Goal: Task Accomplishment & Management: Complete application form

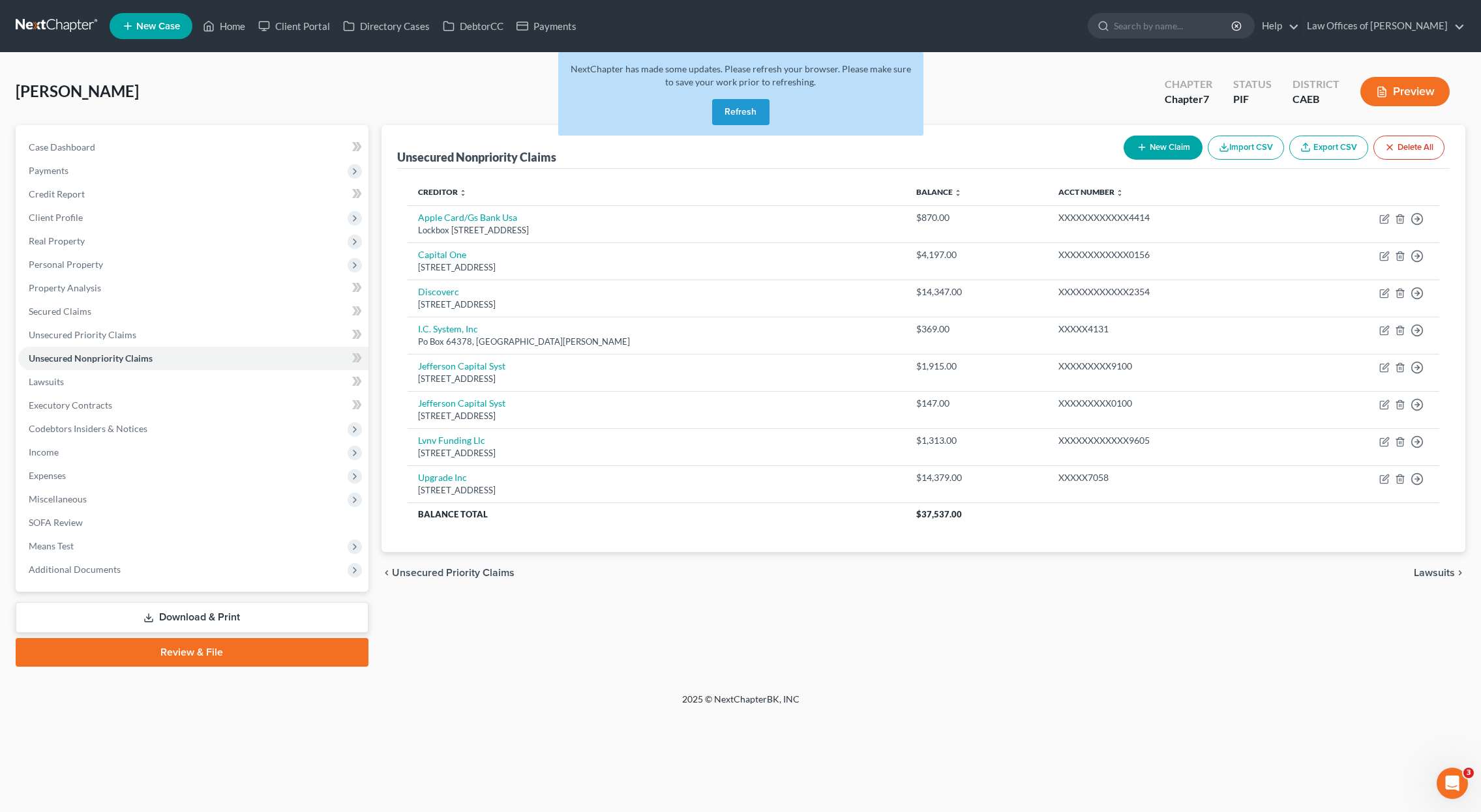
click at [747, 120] on button "Refresh" at bounding box center [740, 112] width 57 height 26
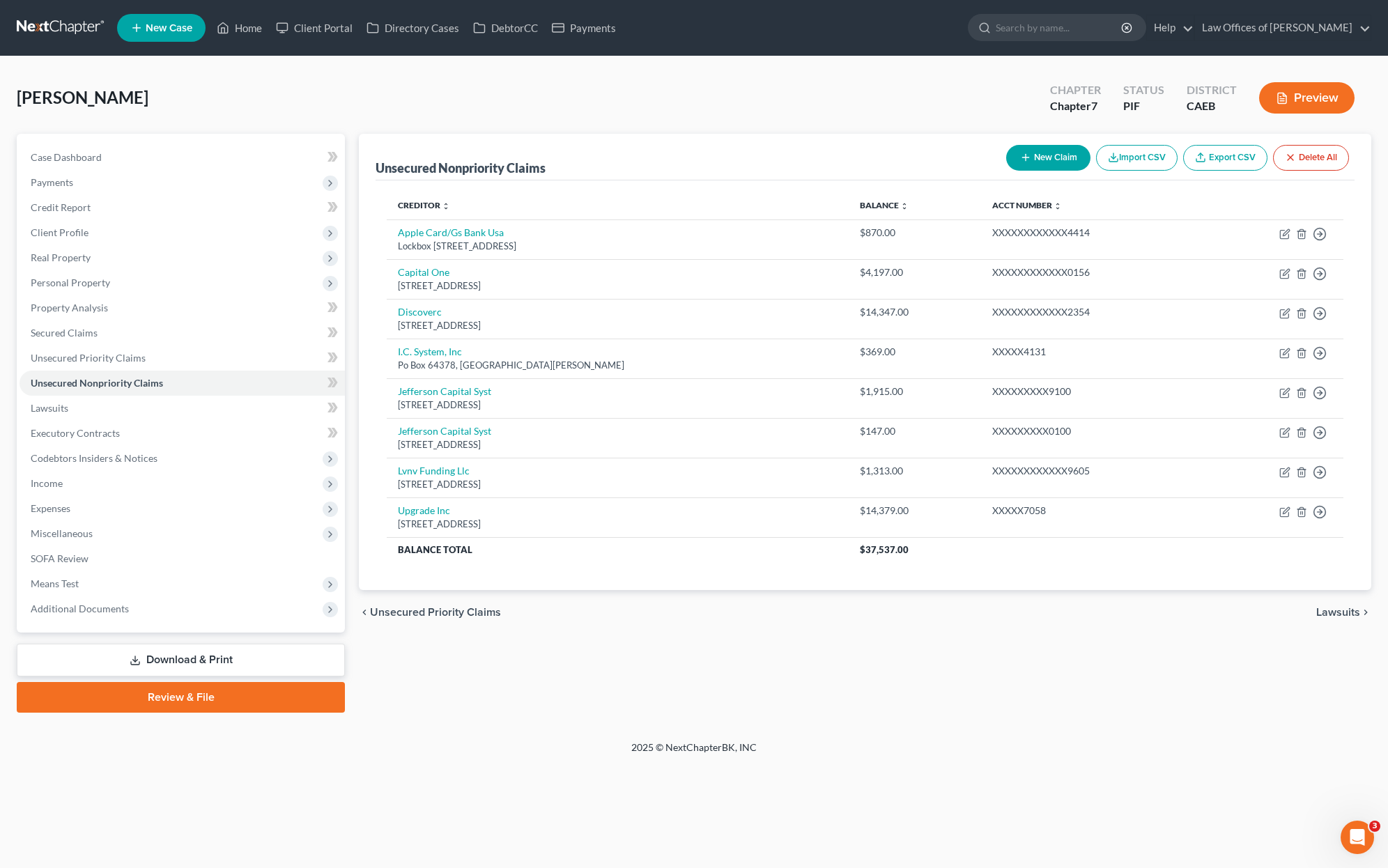
click at [1047, 164] on button "New Claim" at bounding box center [1048, 158] width 84 height 25
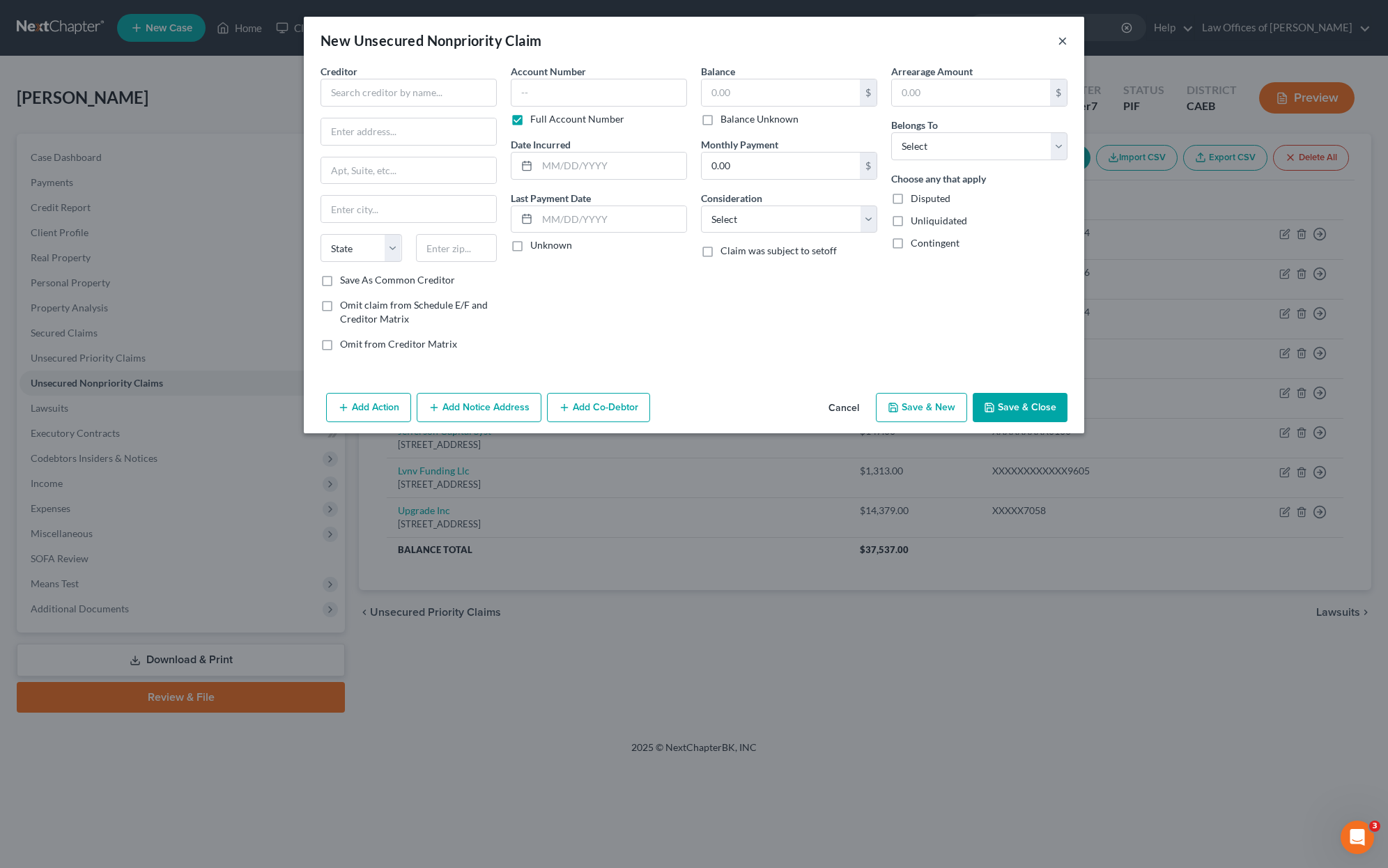
click at [1064, 42] on button "×" at bounding box center [1062, 40] width 10 height 17
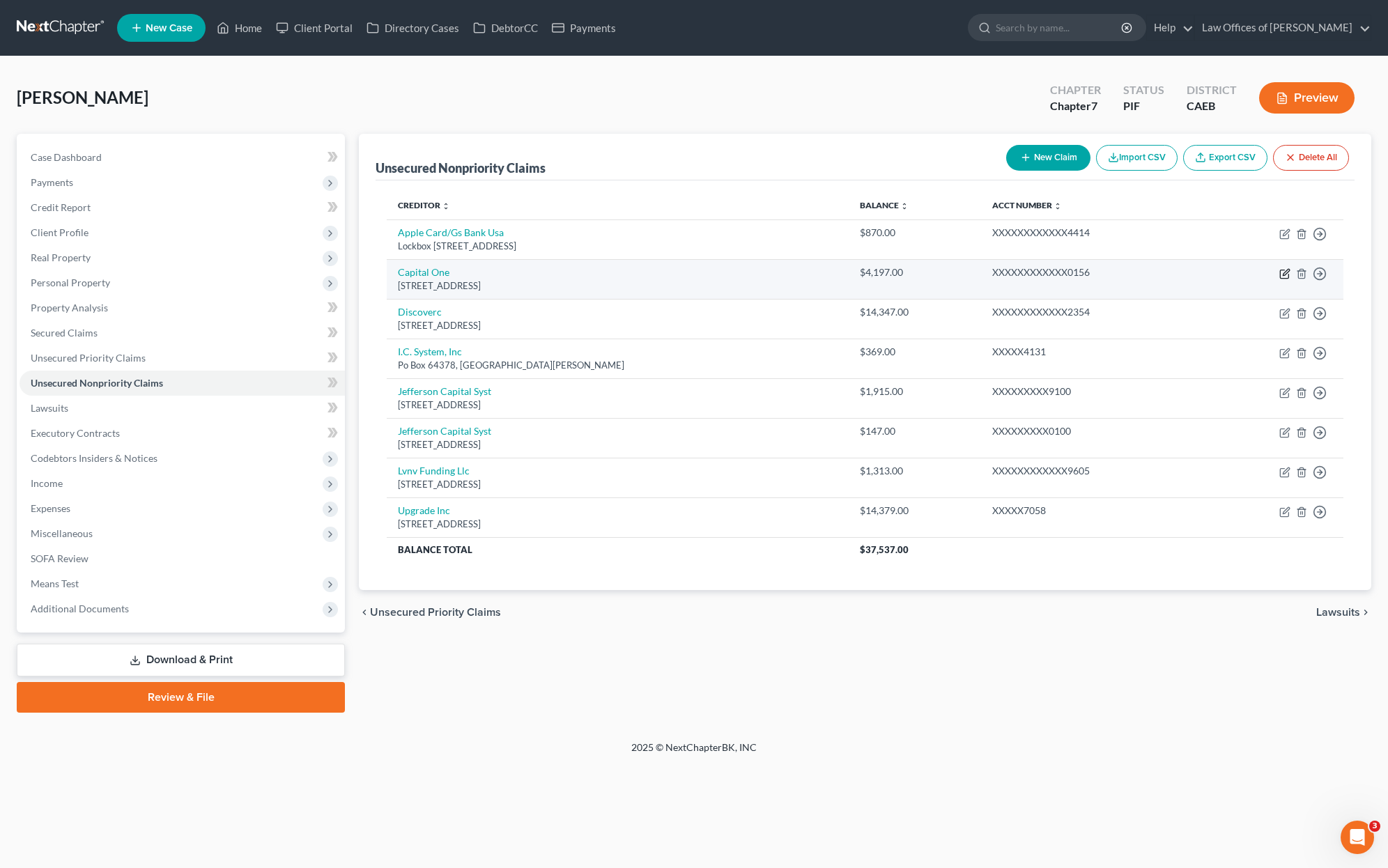
click at [1281, 271] on icon "button" at bounding box center [1284, 273] width 11 height 11
select select "48"
select select "2"
select select "0"
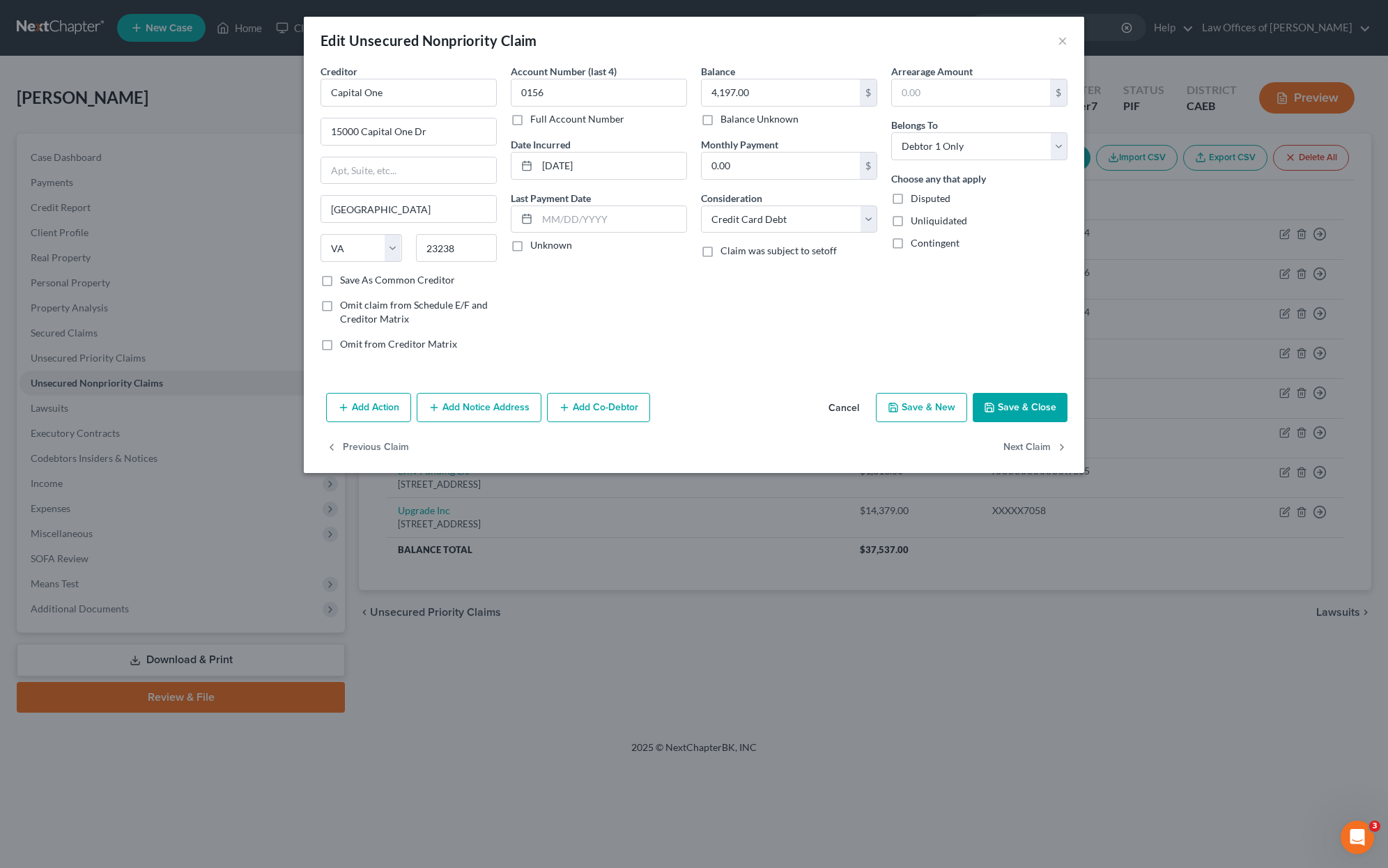
click at [499, 409] on button "Add Notice Address" at bounding box center [478, 408] width 124 height 29
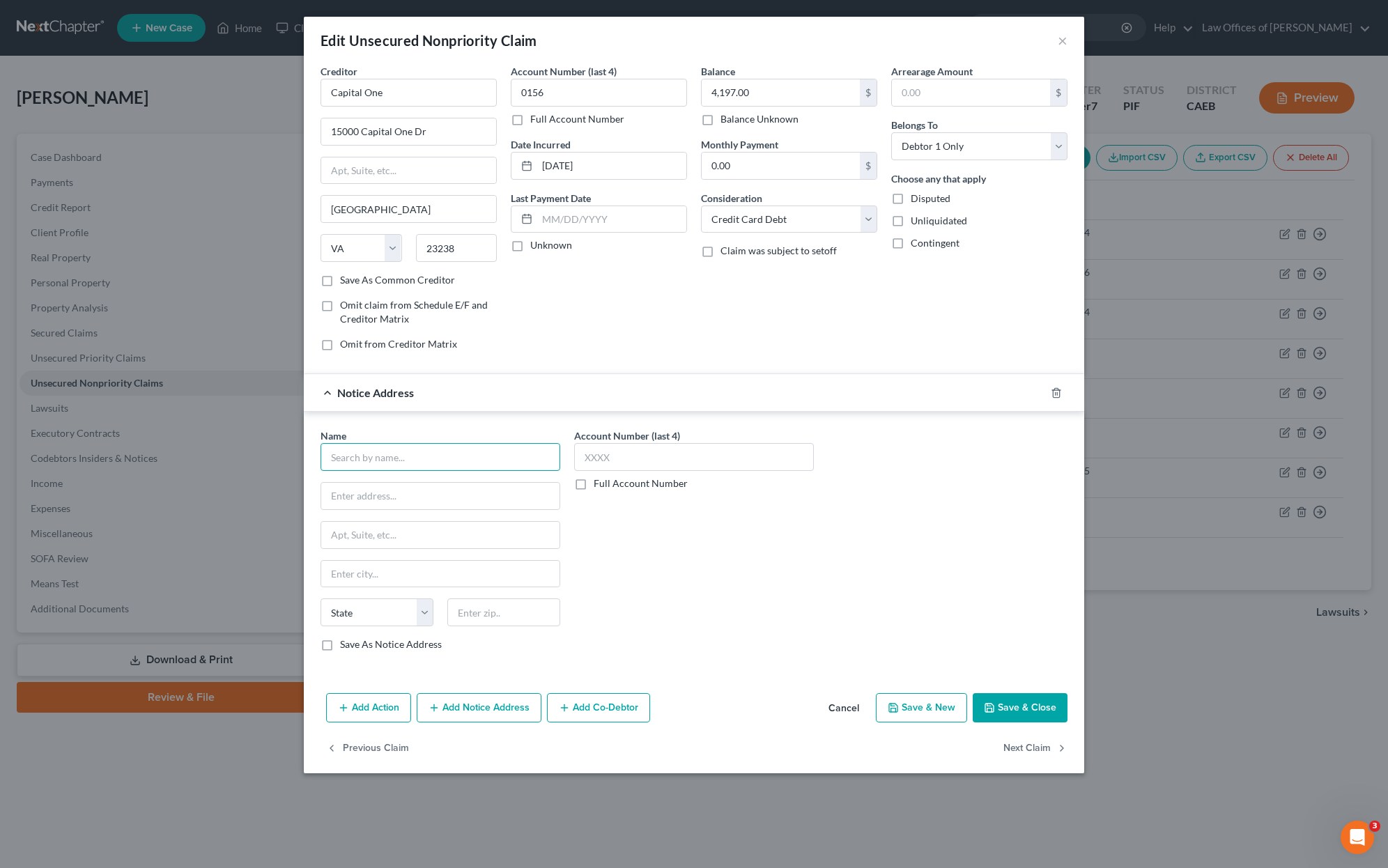
click at [460, 466] on input "text" at bounding box center [440, 457] width 239 height 28
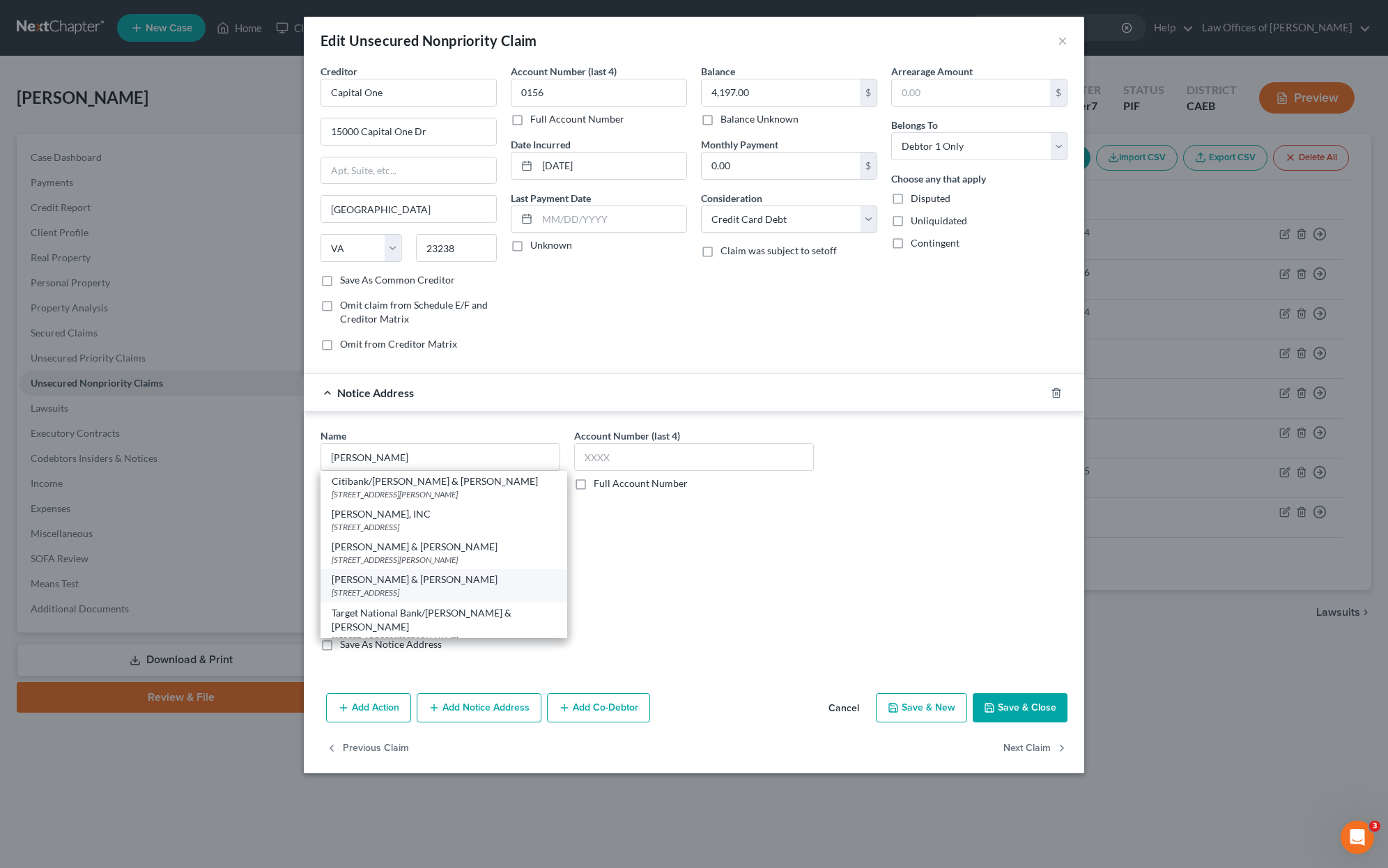
click at [480, 585] on div "Hunt & Henriques" at bounding box center [443, 579] width 224 height 14
type input "Hunt & Henriques"
type input "7017 Realm Dr."
type input "San Jose"
select select "4"
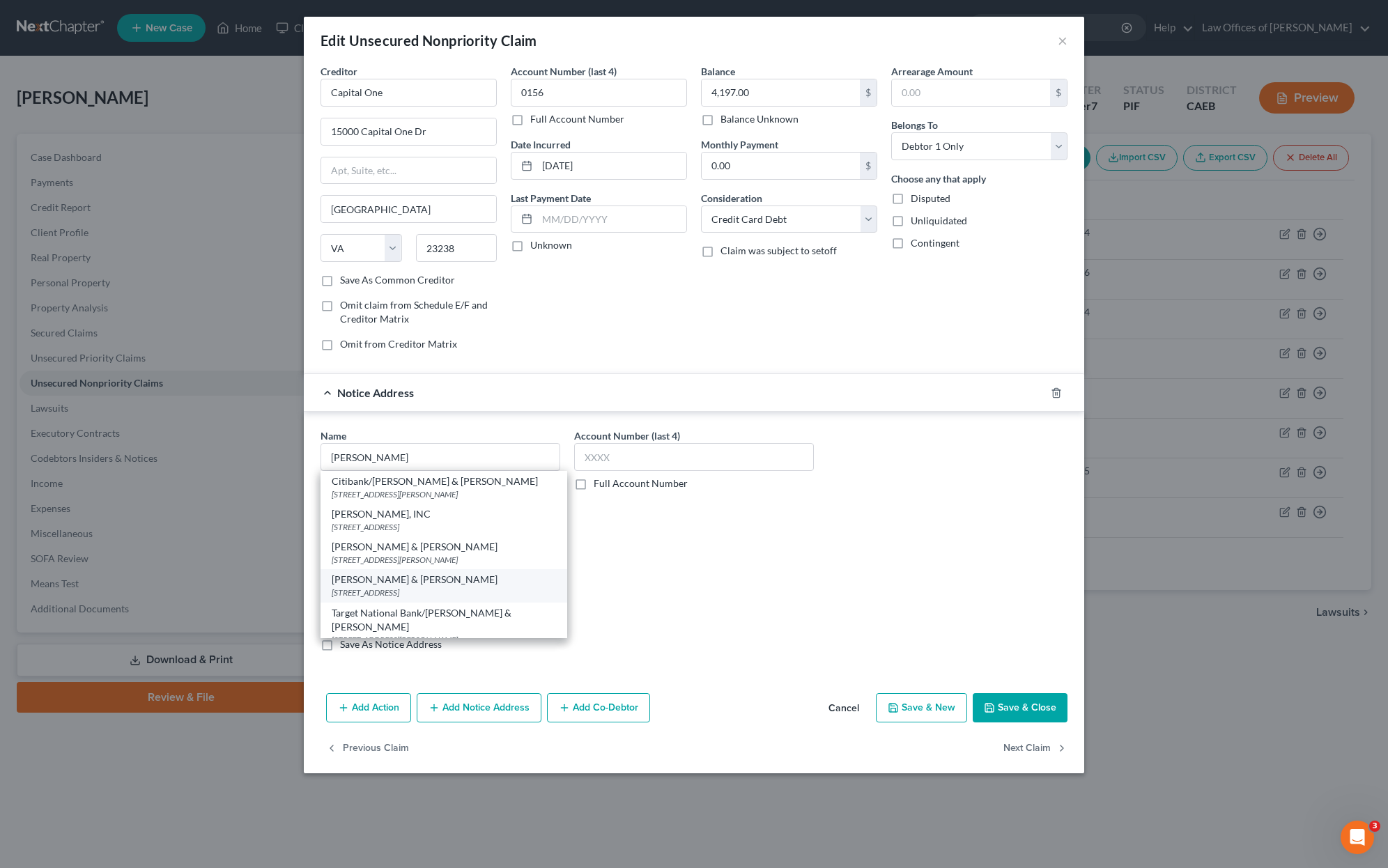
type input "95119"
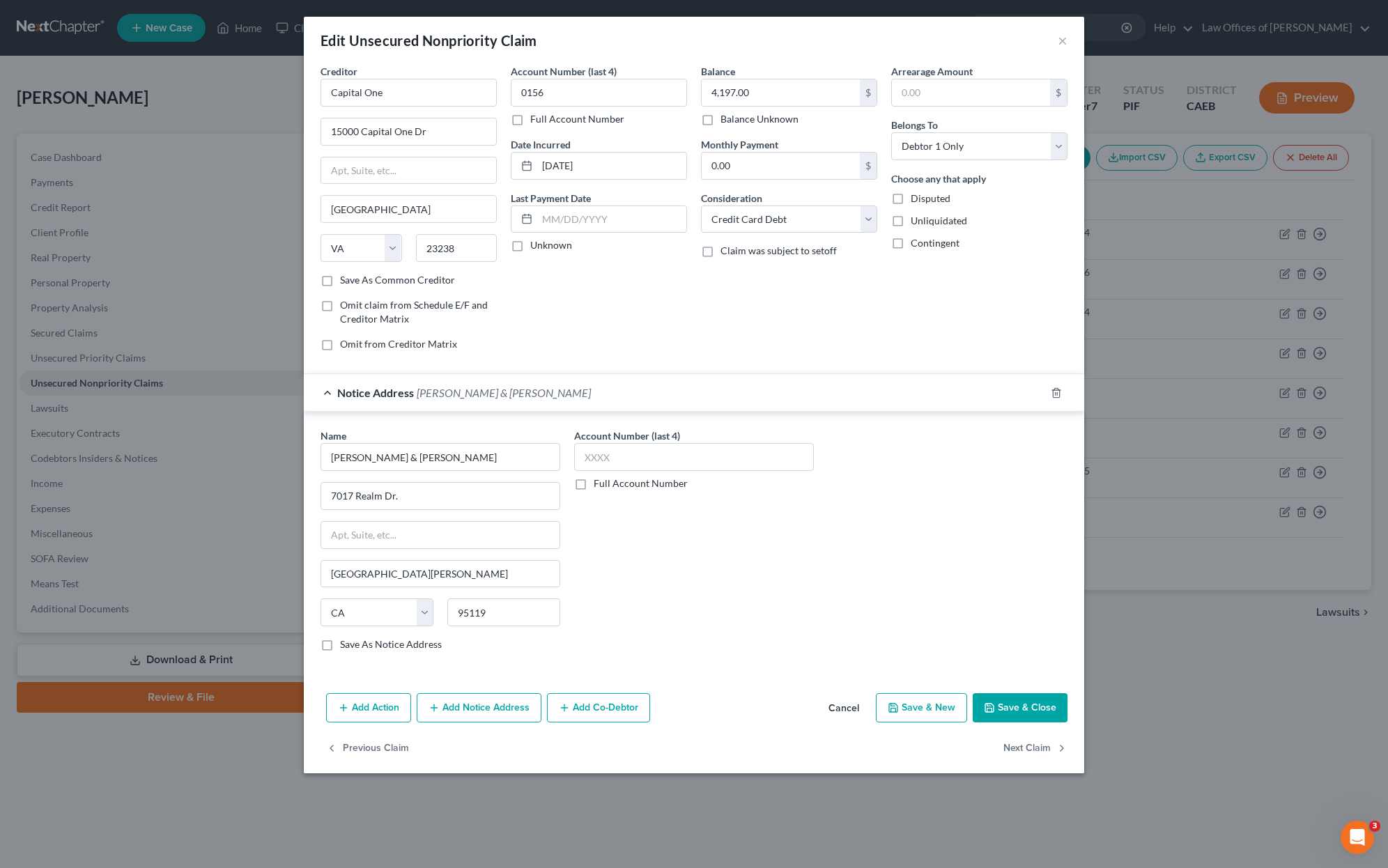
click at [1001, 710] on button "Save & Close" at bounding box center [1020, 708] width 95 height 29
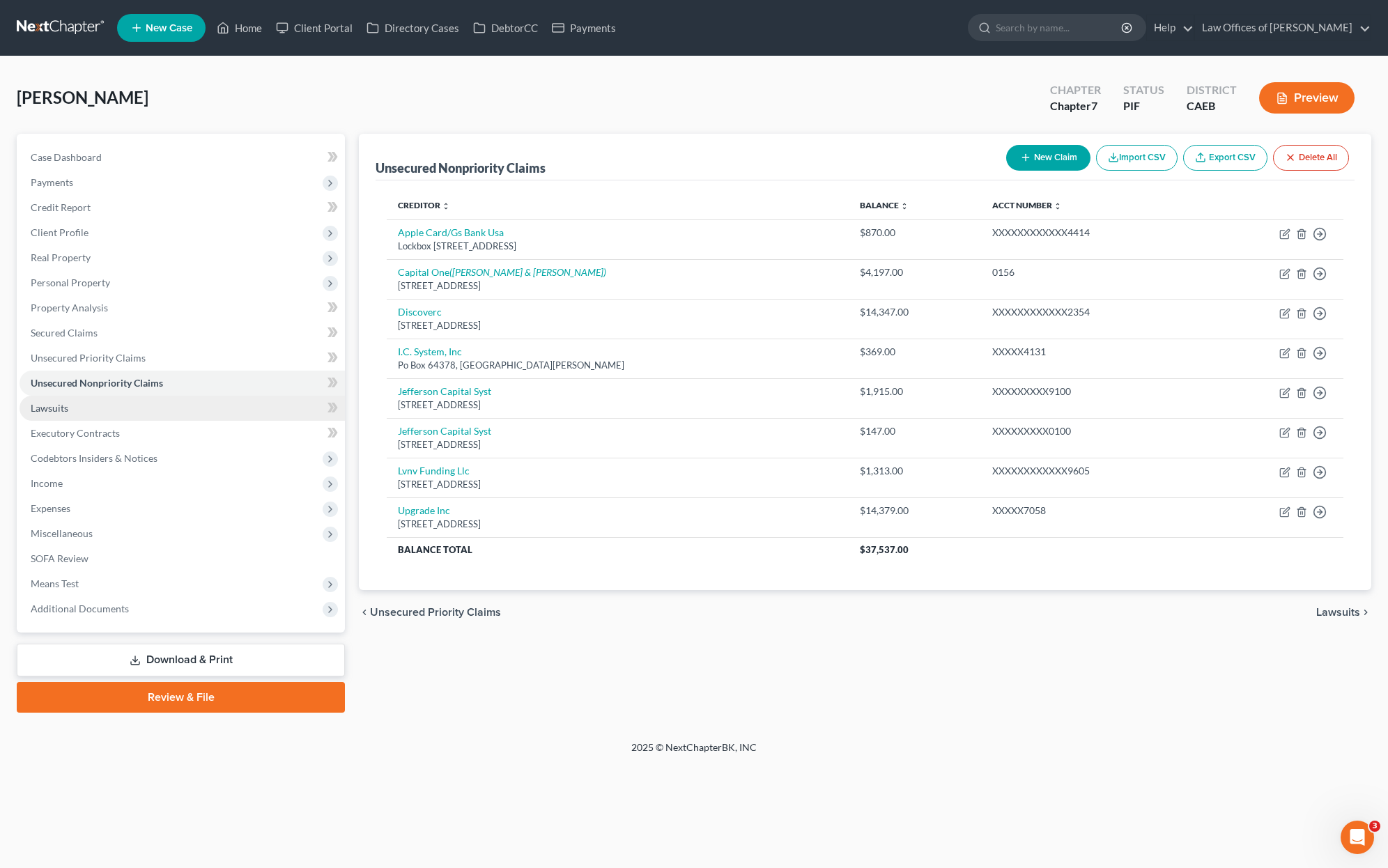
click at [150, 412] on link "Lawsuits" at bounding box center [182, 408] width 325 height 25
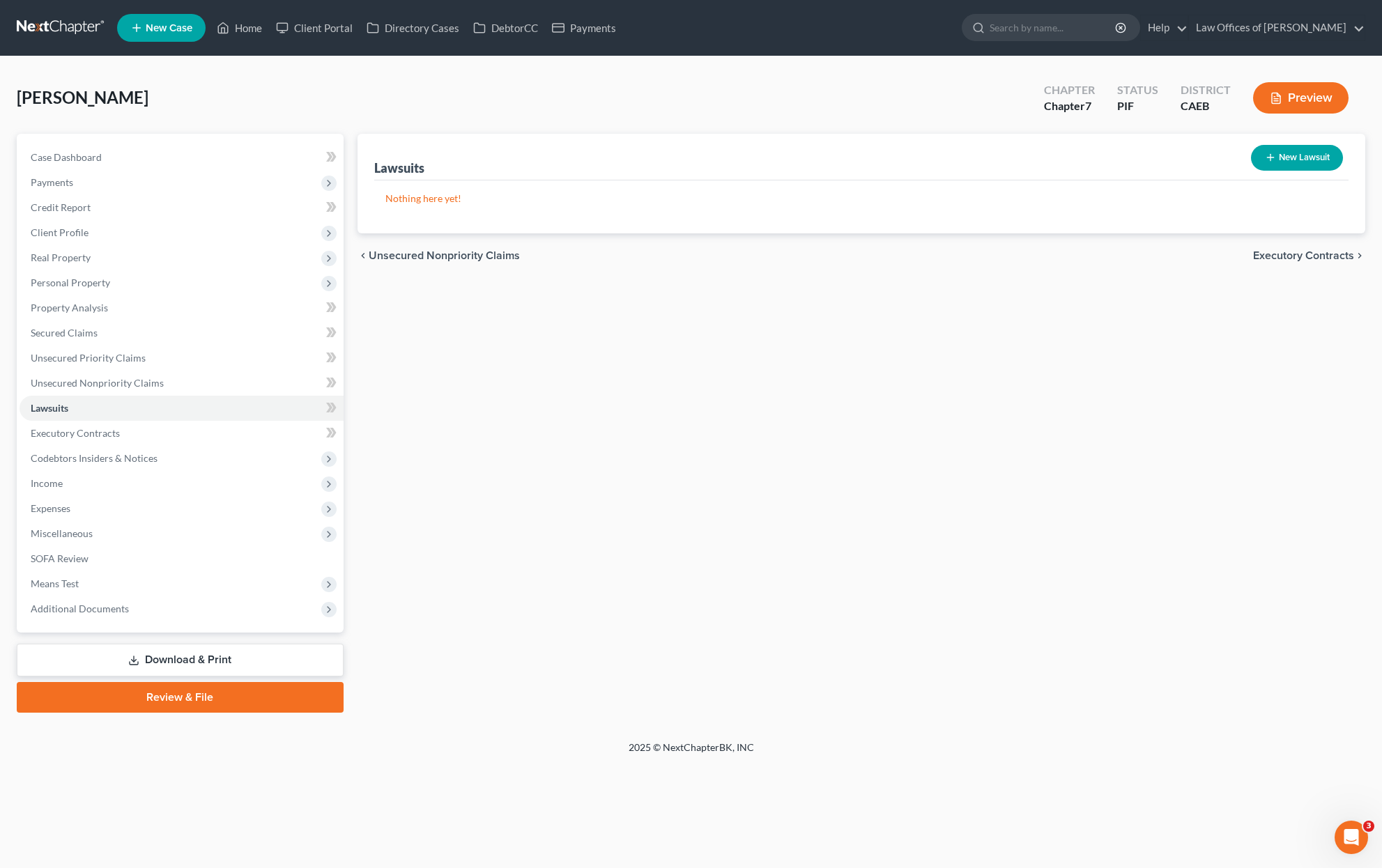
click at [1297, 162] on button "New Lawsuit" at bounding box center [1296, 158] width 92 height 25
select select "0"
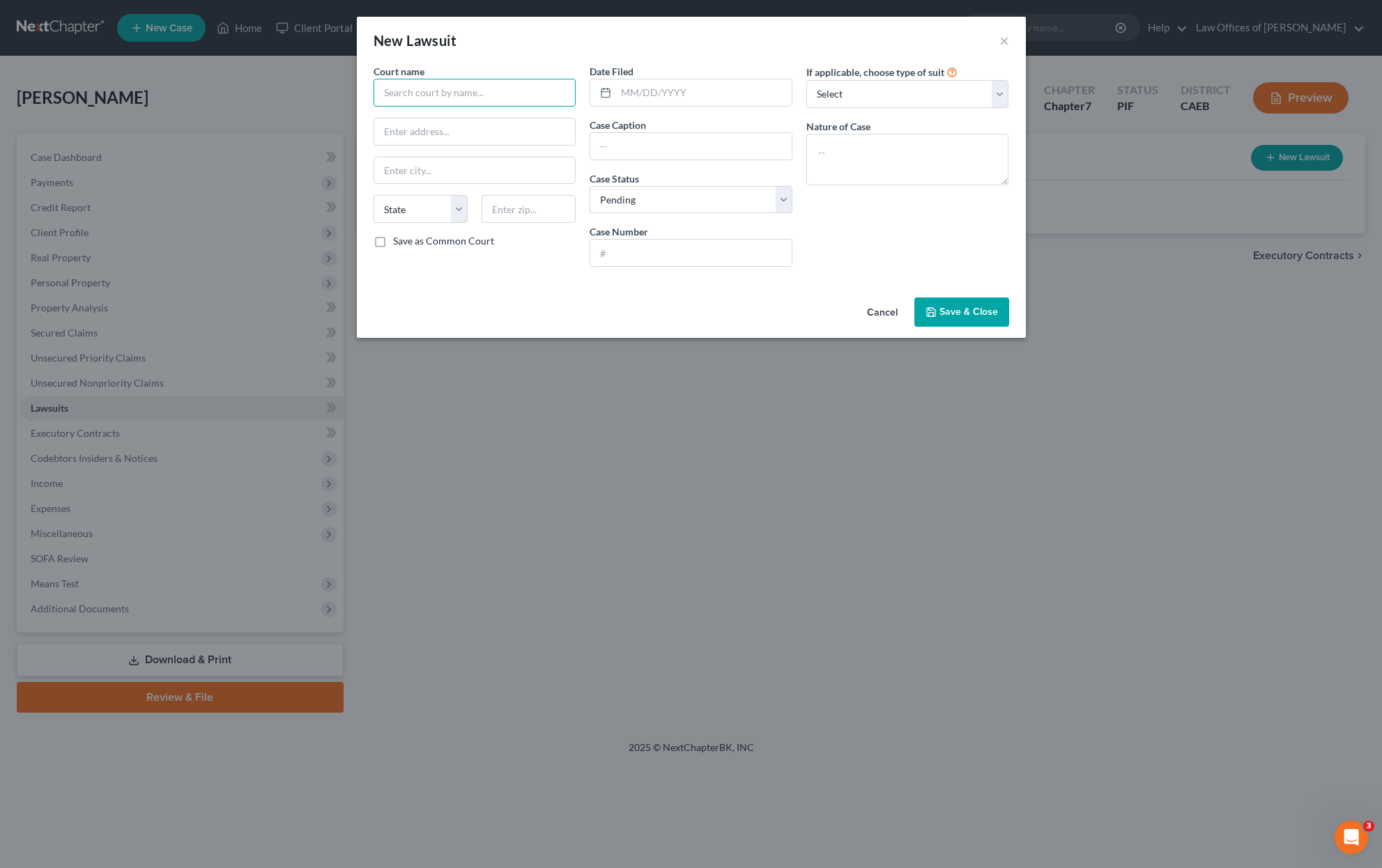
click at [494, 96] on input "text" at bounding box center [474, 93] width 202 height 28
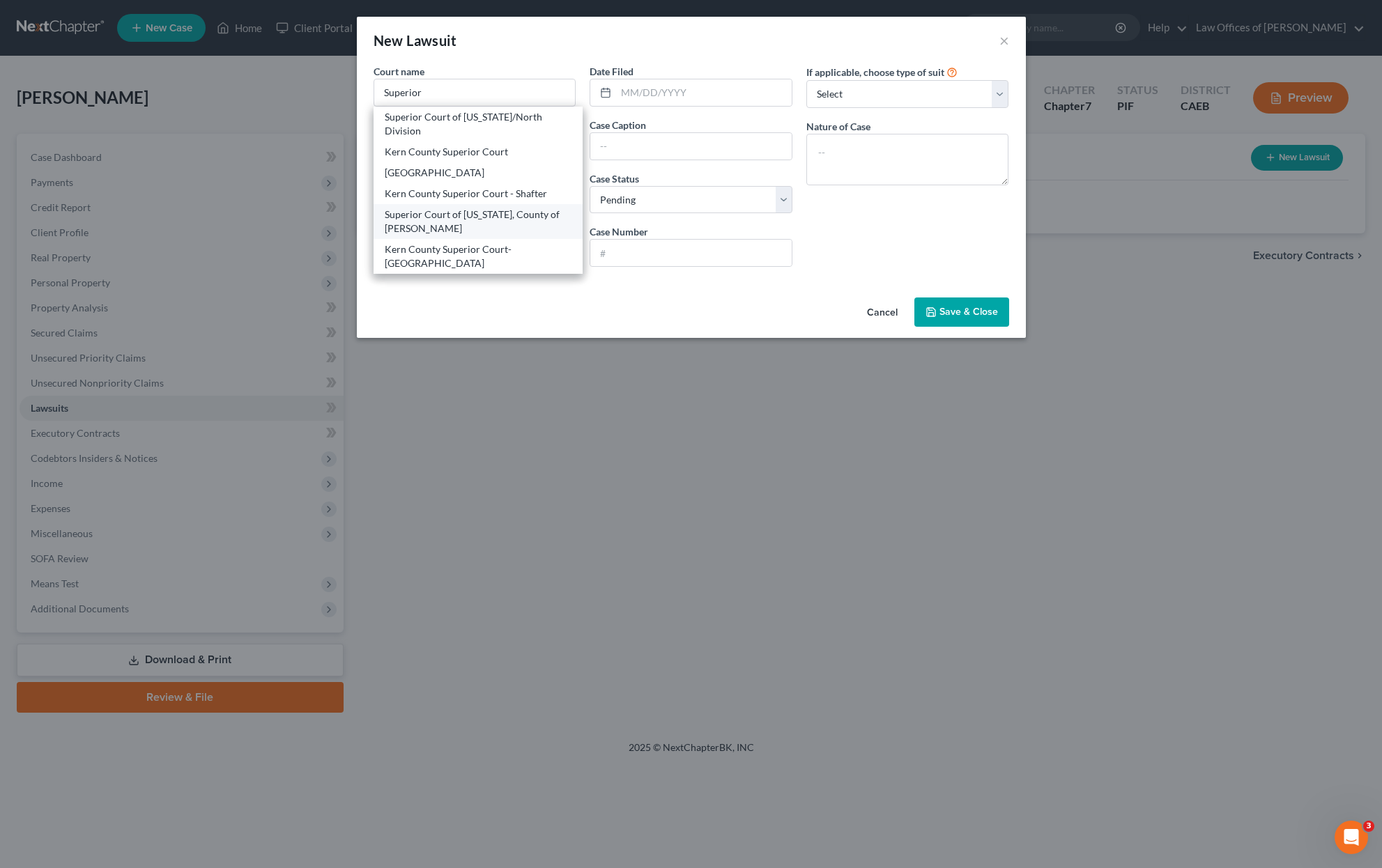
click at [528, 230] on div "Superior Court of California, County of Kern" at bounding box center [478, 222] width 188 height 28
type input "Superior Court of California, County of Kern"
type input "1415 Truxtun Ave."
type input "Bakersfield"
select select "4"
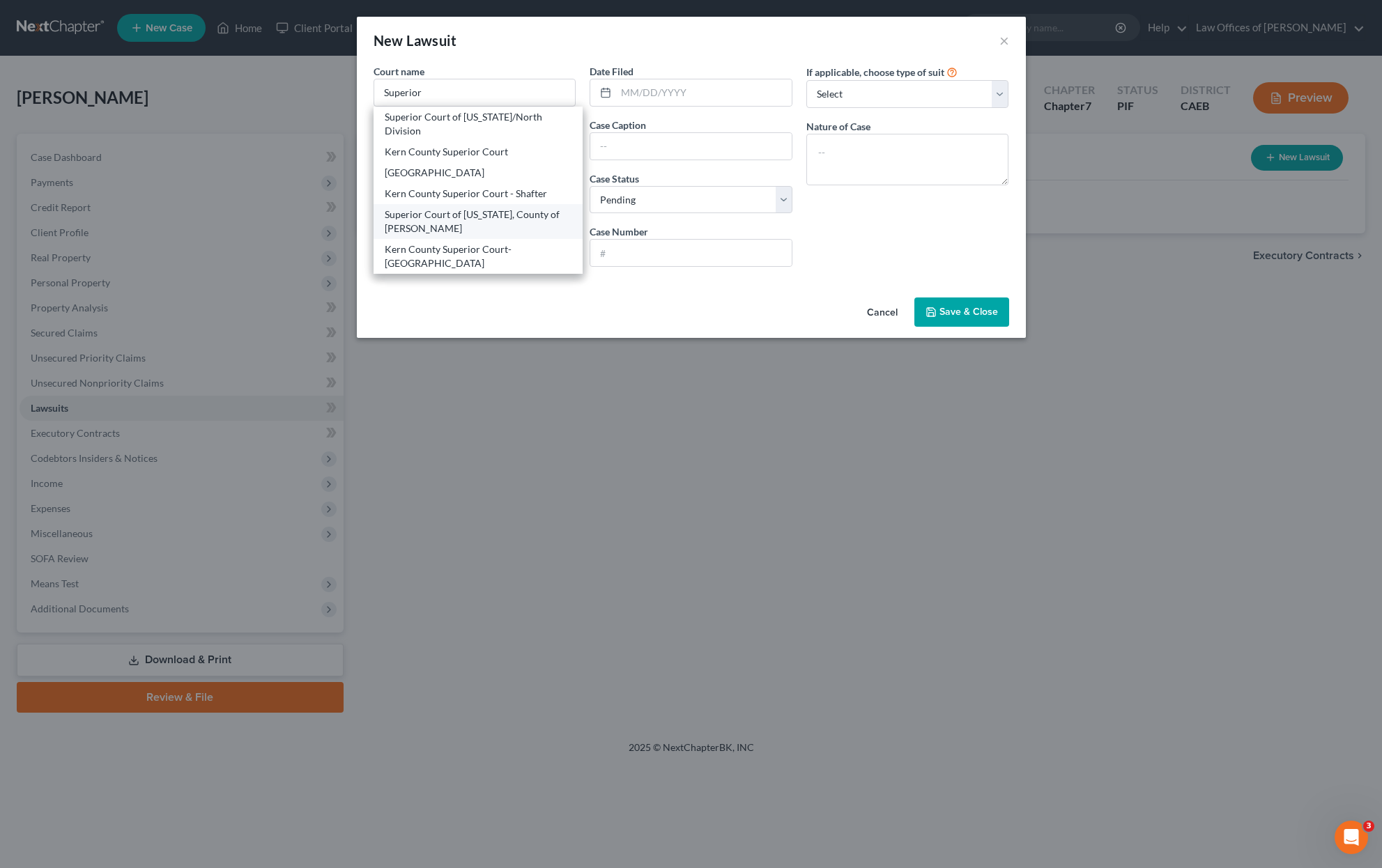
type input "93301"
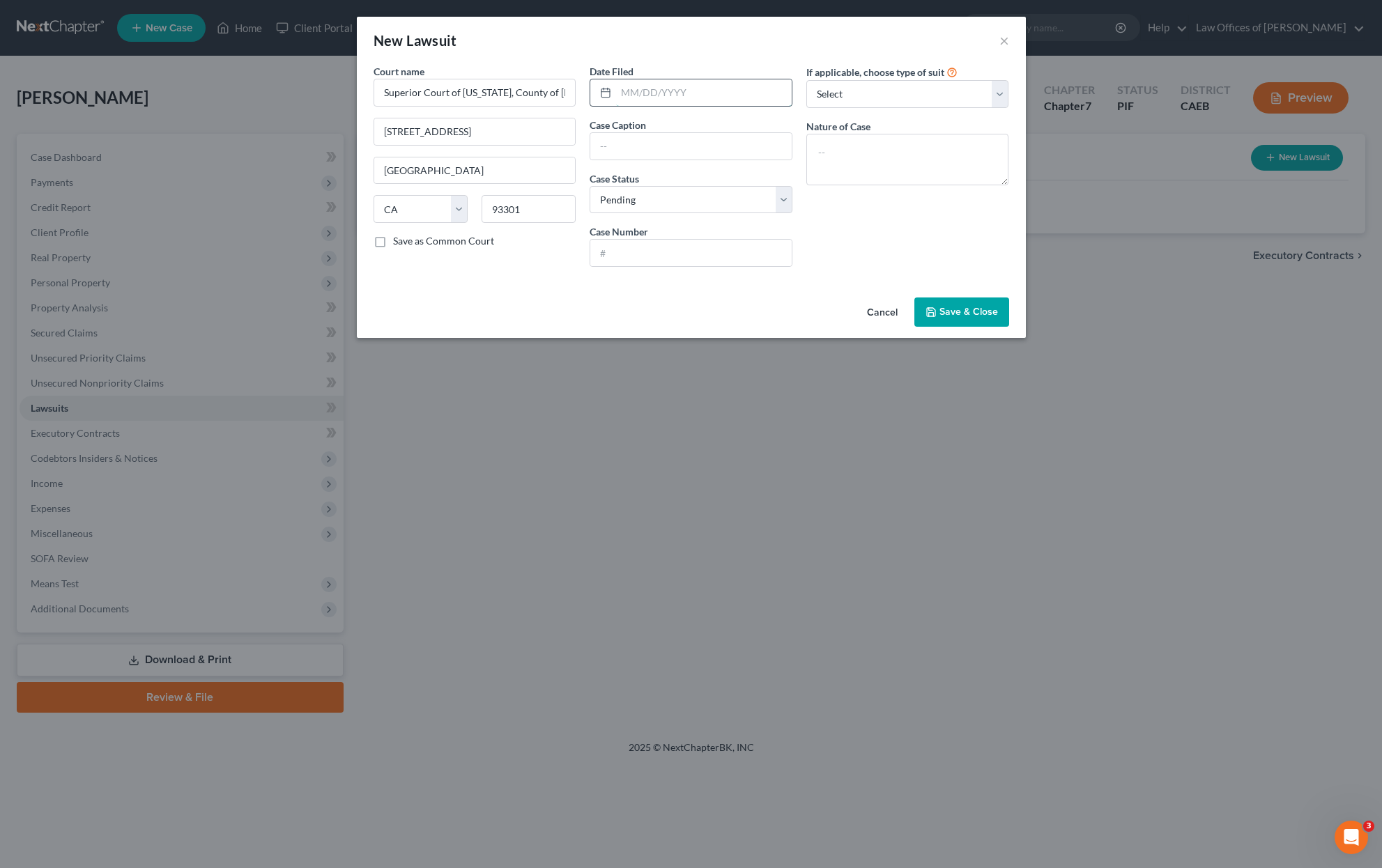
click at [711, 89] on input "text" at bounding box center [703, 93] width 175 height 26
type input "05/20/2025"
type input "Capital One Vs. Melissa Gargan"
type input "BCL-25-015102"
click at [885, 157] on textarea at bounding box center [908, 159] width 202 height 52
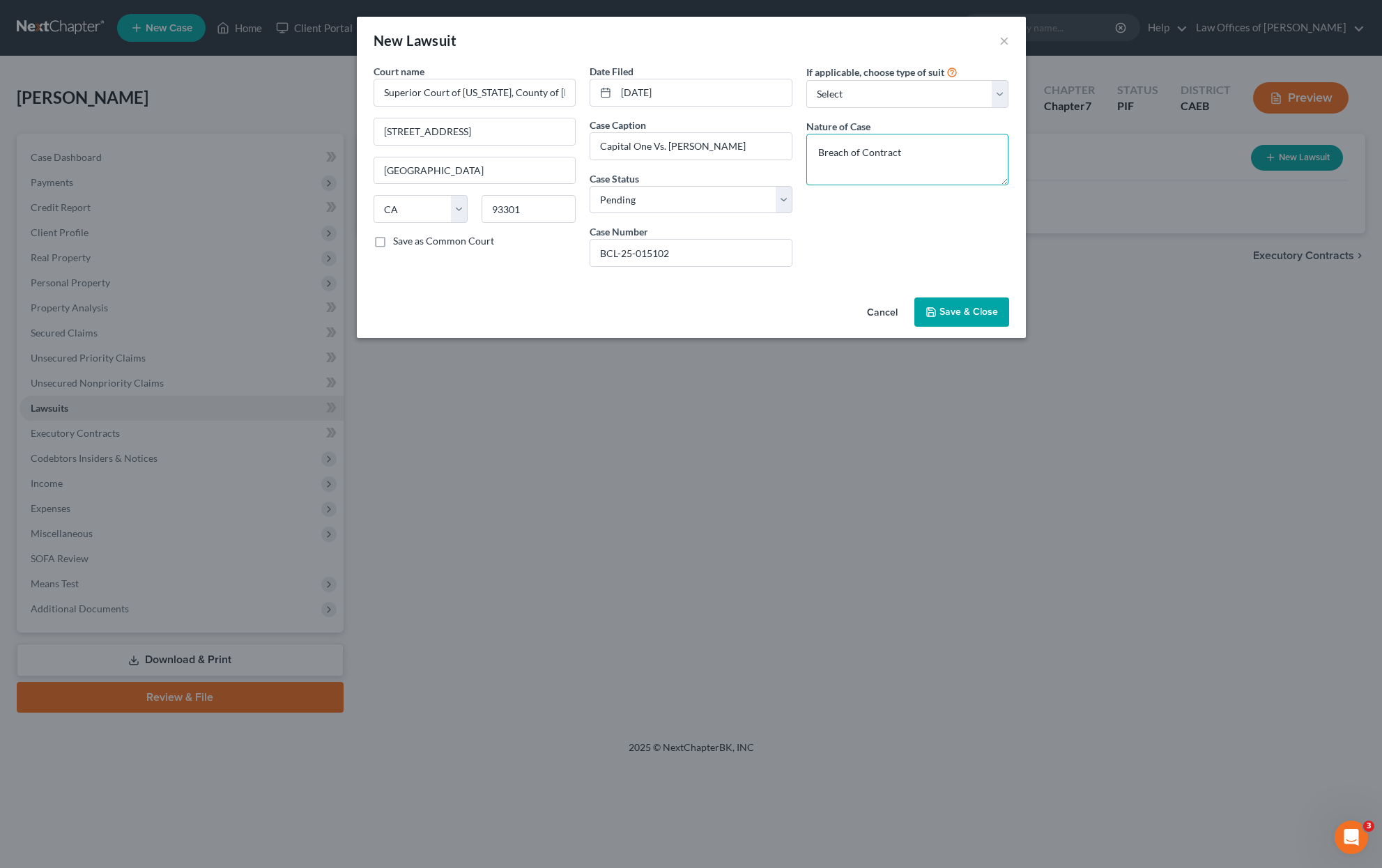
type textarea "Breach of Contract"
click at [969, 310] on span "Save & Close" at bounding box center [969, 311] width 59 height 12
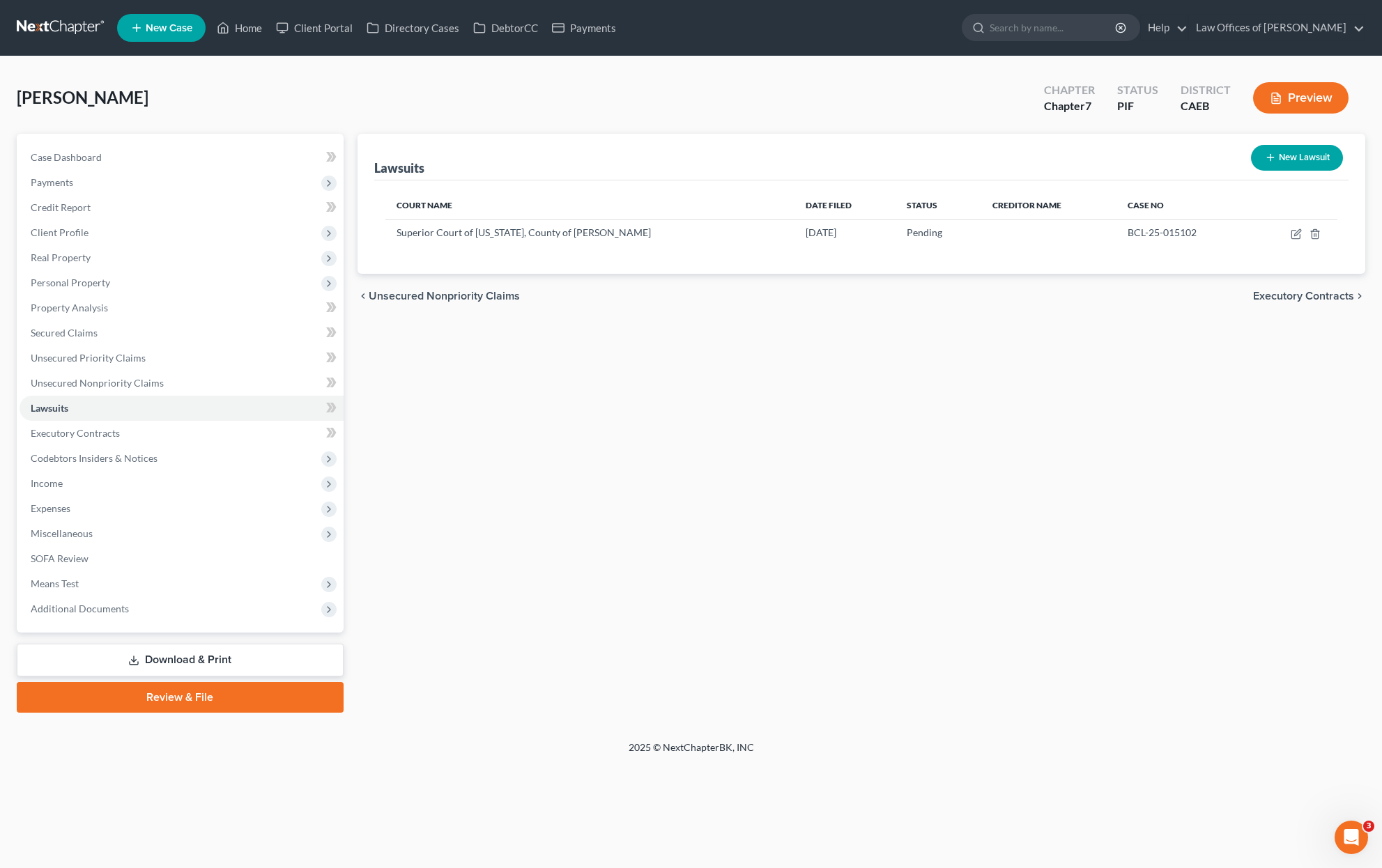
click at [1274, 156] on icon "button" at bounding box center [1270, 158] width 11 height 11
select select "0"
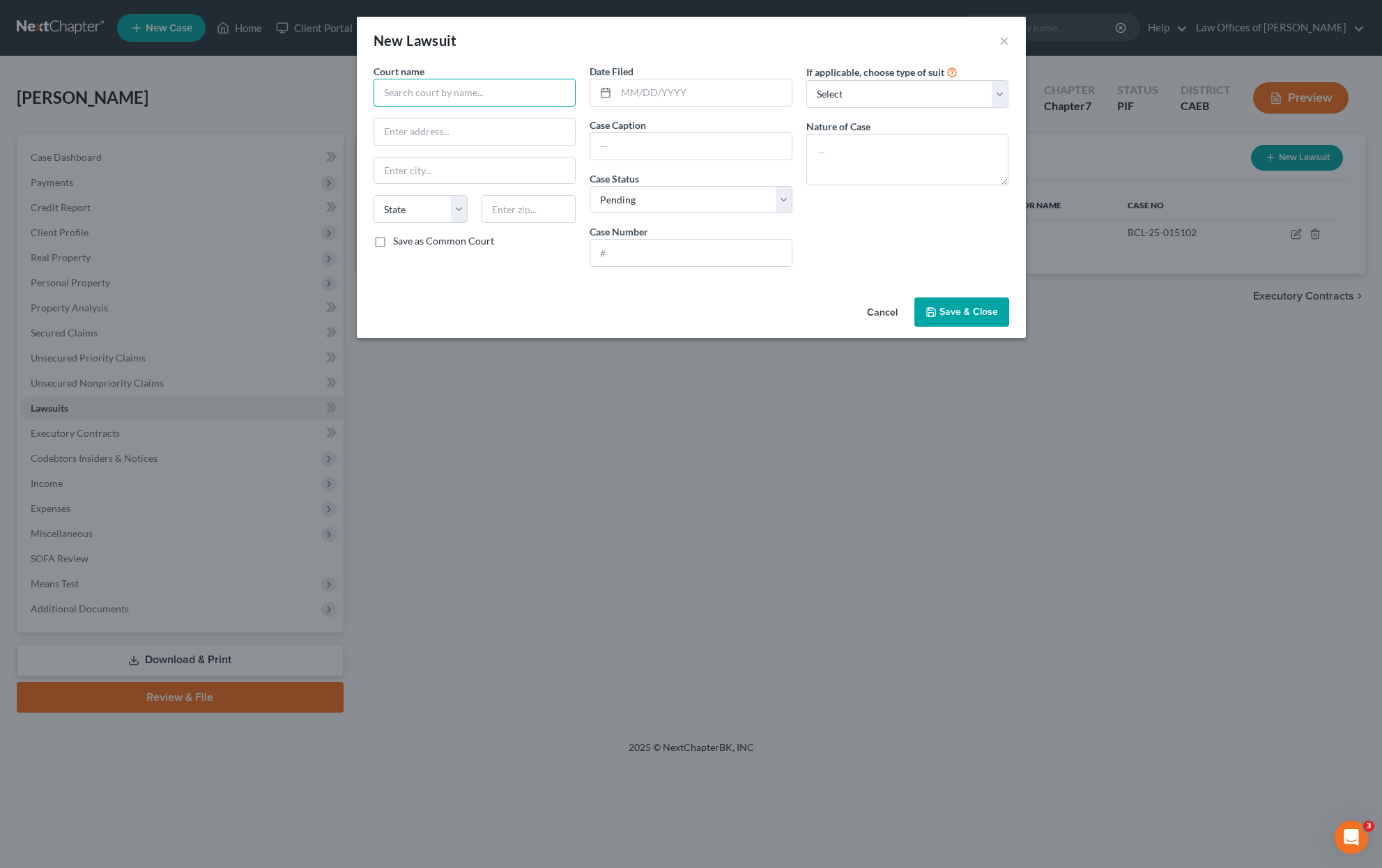
click at [462, 89] on input "text" at bounding box center [474, 93] width 202 height 28
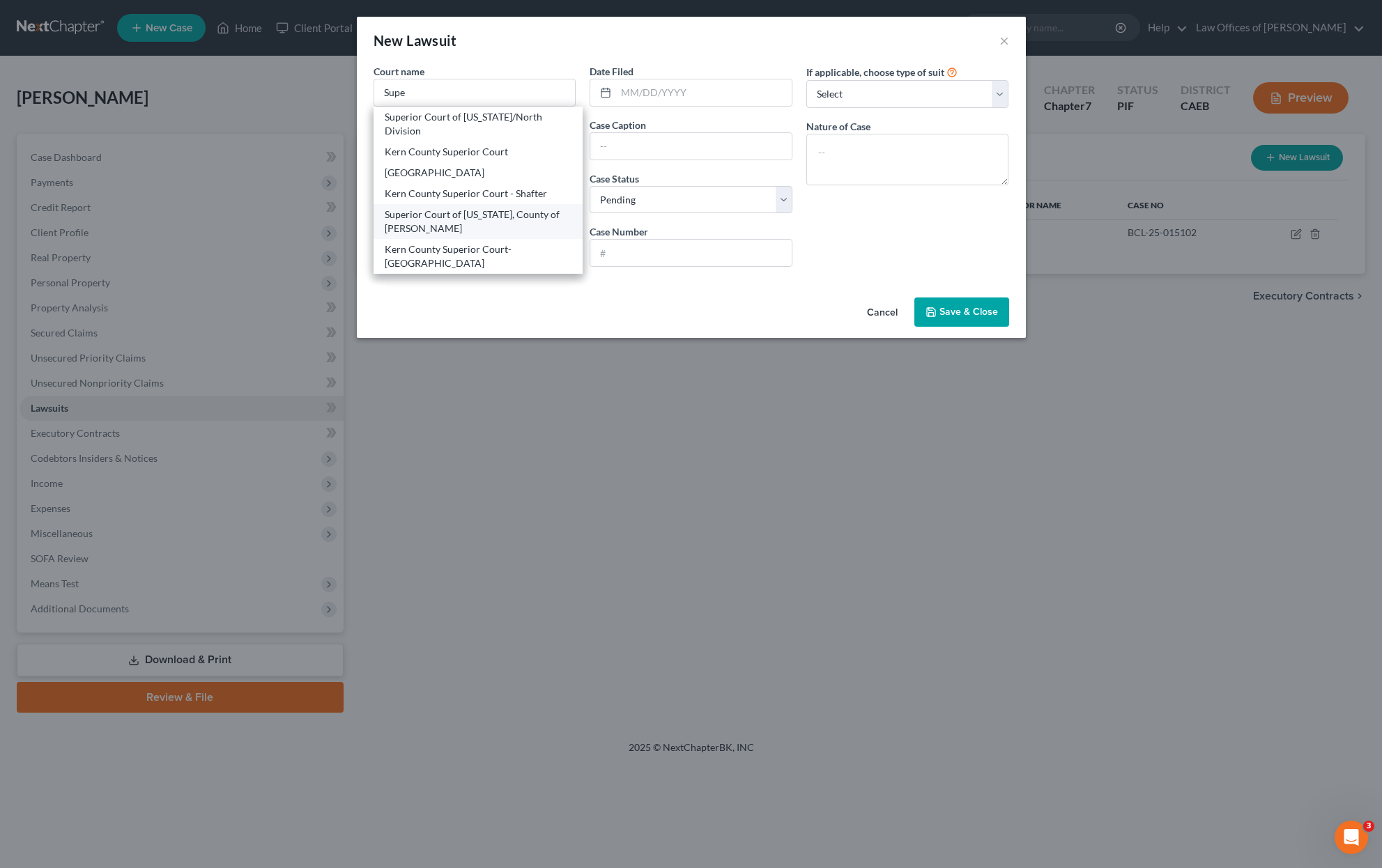
click at [460, 236] on div "Superior Court of California, County of Kern" at bounding box center [478, 222] width 188 height 28
type input "Superior Court of California, County of Kern"
type input "1415 Truxtun Ave."
type input "Bakersfield"
select select "4"
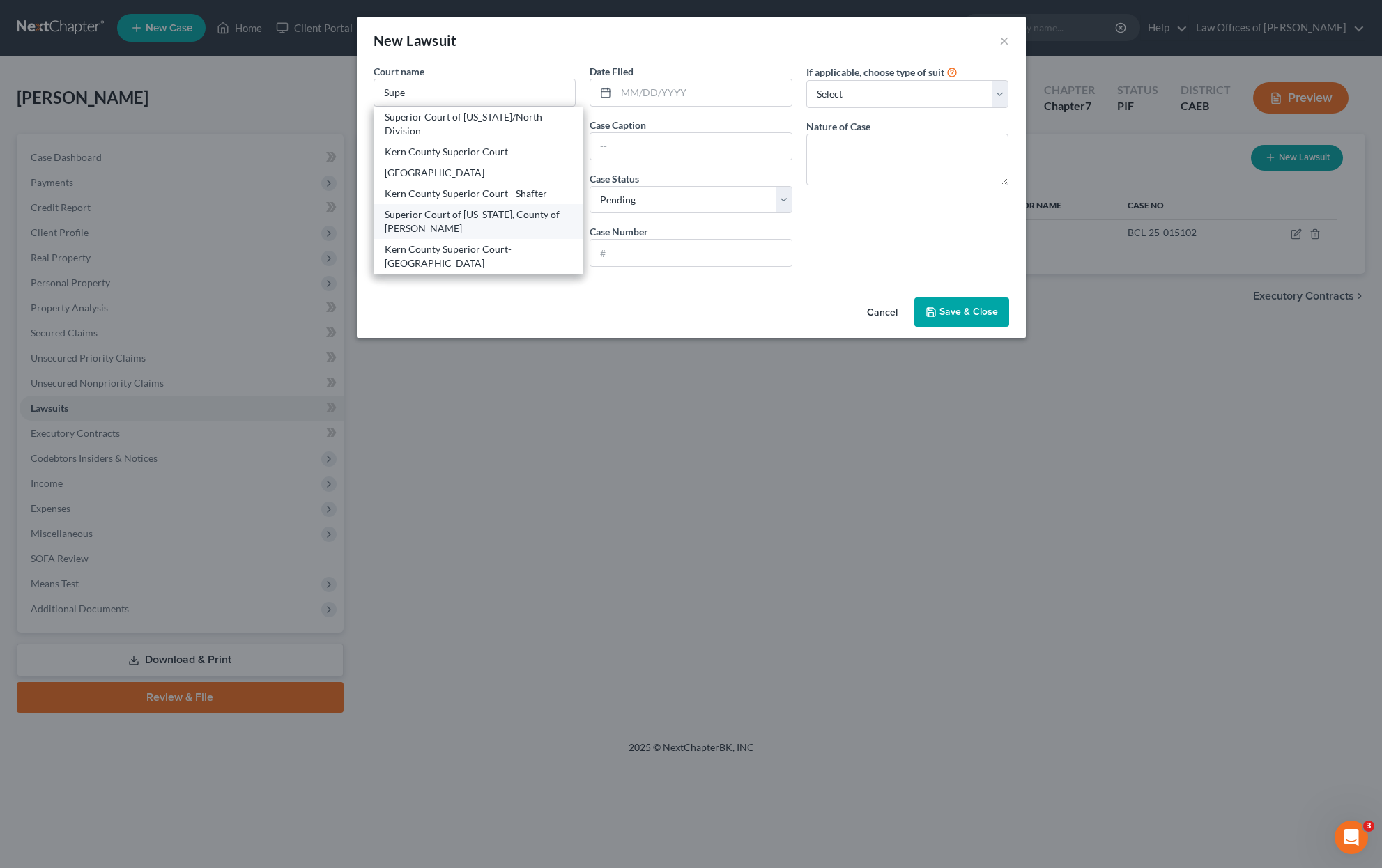
type input "93301"
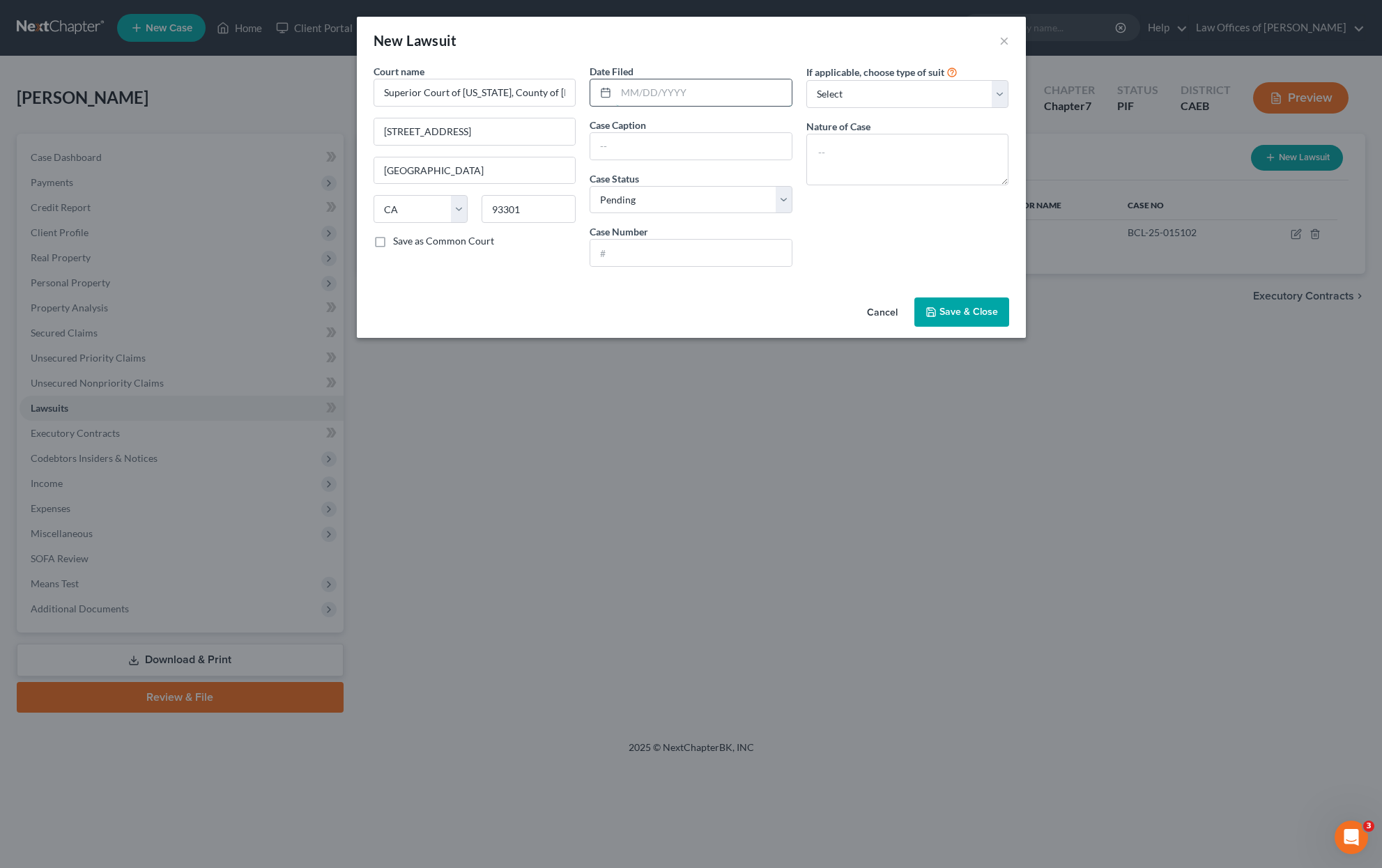
click at [706, 93] on input "text" at bounding box center [703, 93] width 175 height 26
click at [679, 91] on input "10/28/2024" at bounding box center [703, 93] width 175 height 26
type input "10/28/2023"
type input "Pagaya AI Debt Grantor Trust Vs. Melissa Gargan"
select select "2"
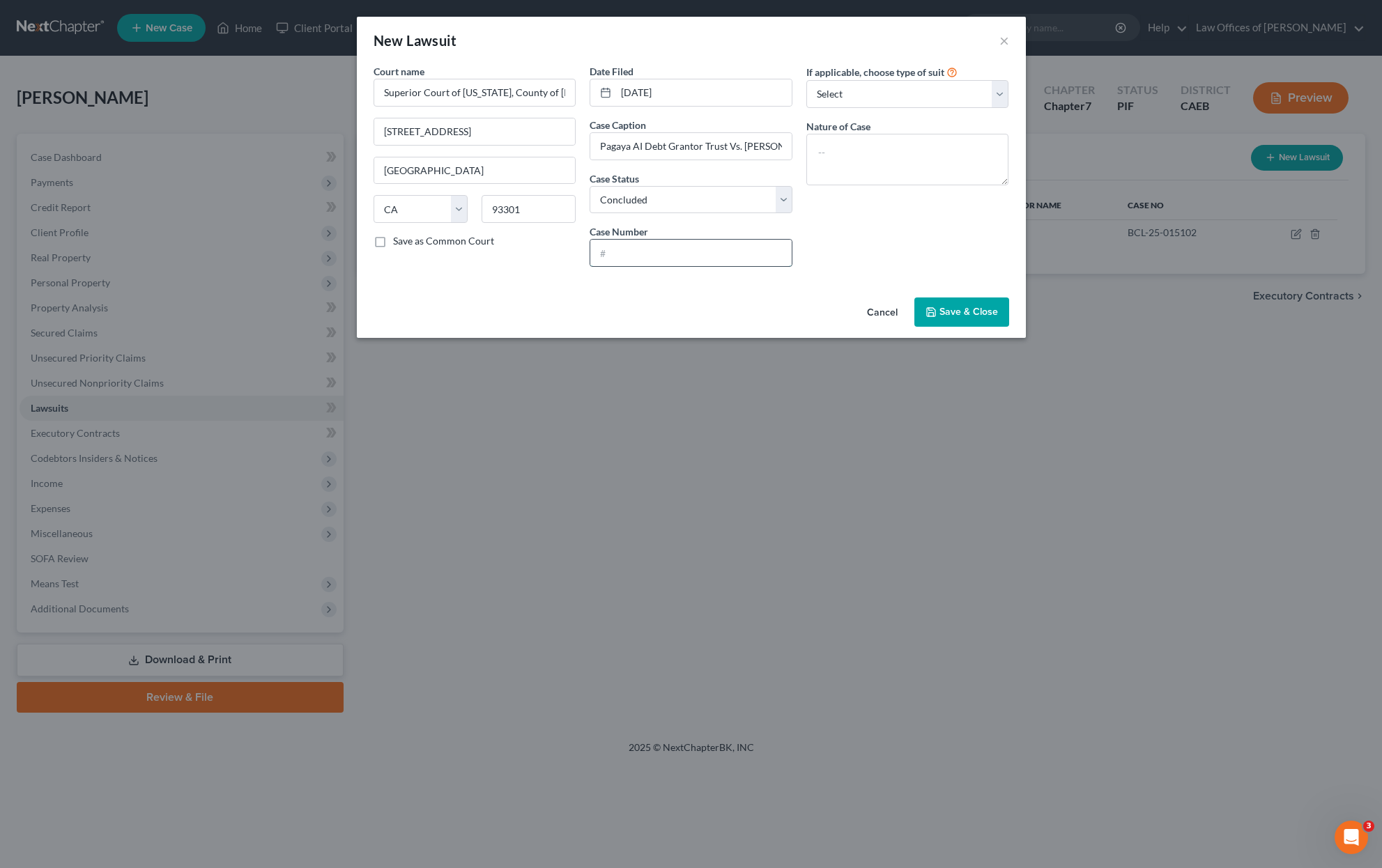
click at [679, 254] on input "text" at bounding box center [691, 253] width 202 height 26
type input "BCL23016051"
click at [847, 149] on textarea at bounding box center [908, 159] width 202 height 52
type textarea "Breach of Contract"
click at [656, 146] on input "Pagaya AI Debt Grantor Trust Vs. Melissa Gargan" at bounding box center [691, 146] width 202 height 26
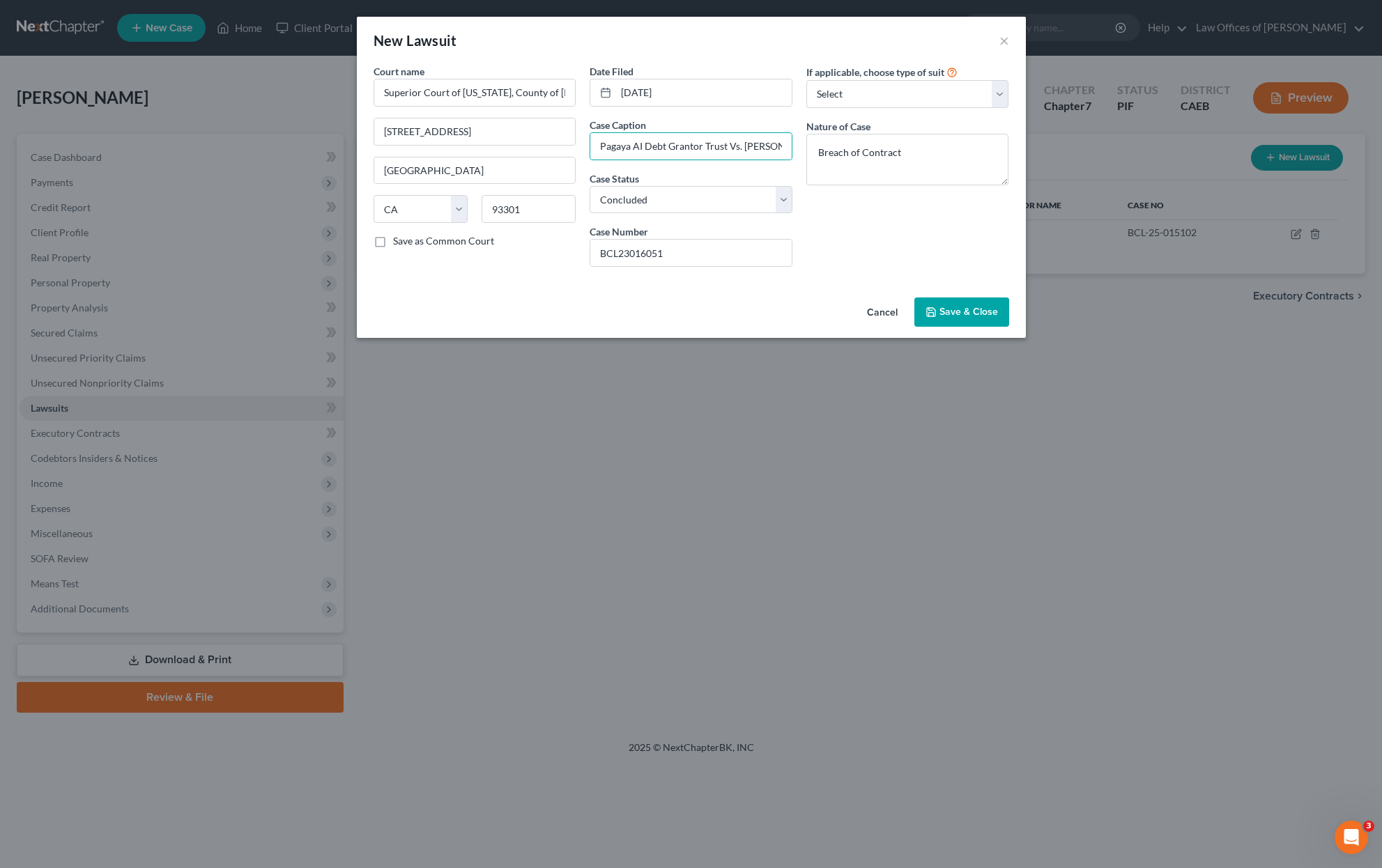
click at [949, 315] on span "Save & Close" at bounding box center [969, 311] width 59 height 12
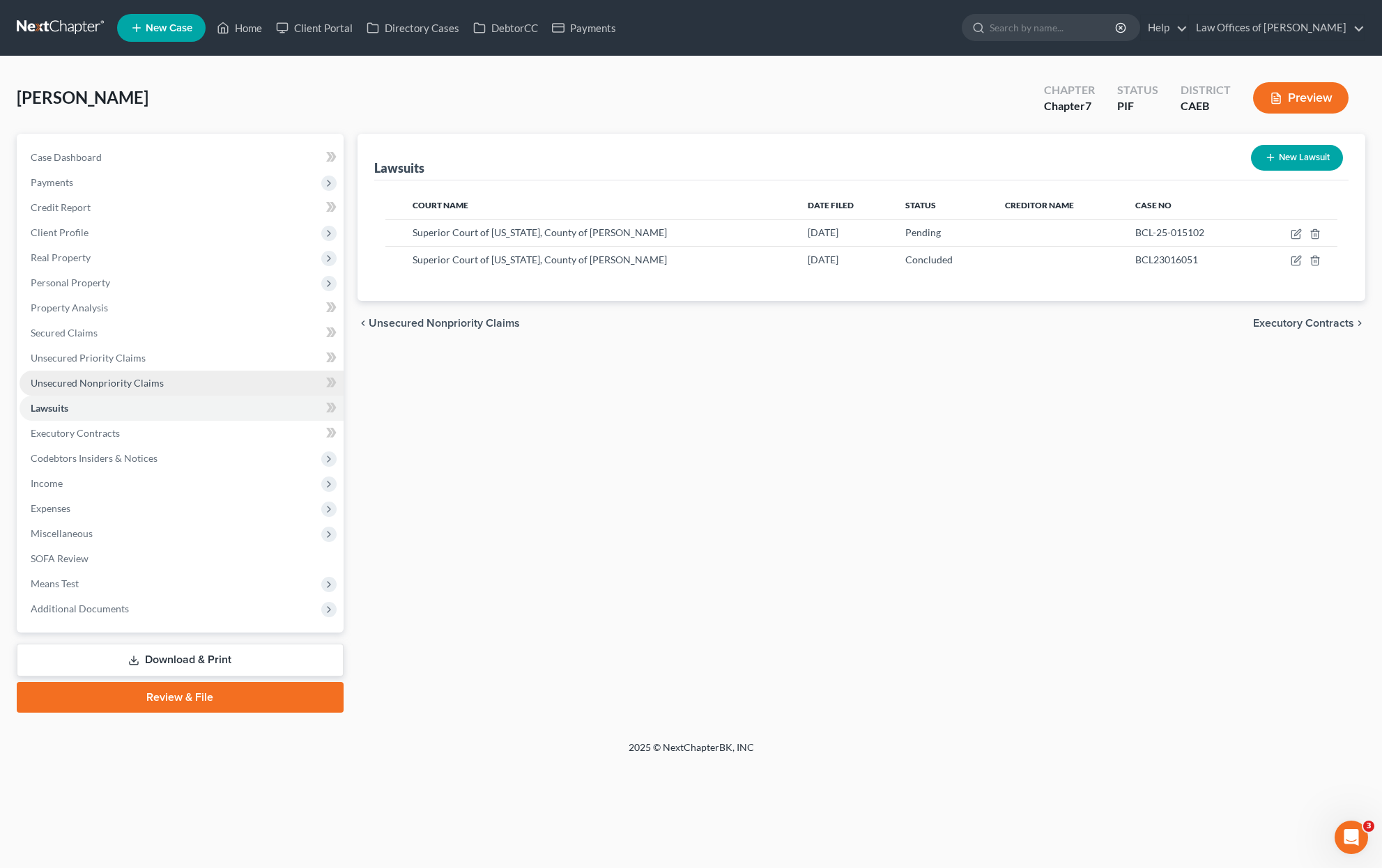
click at [192, 385] on link "Unsecured Nonpriority Claims" at bounding box center [181, 383] width 324 height 25
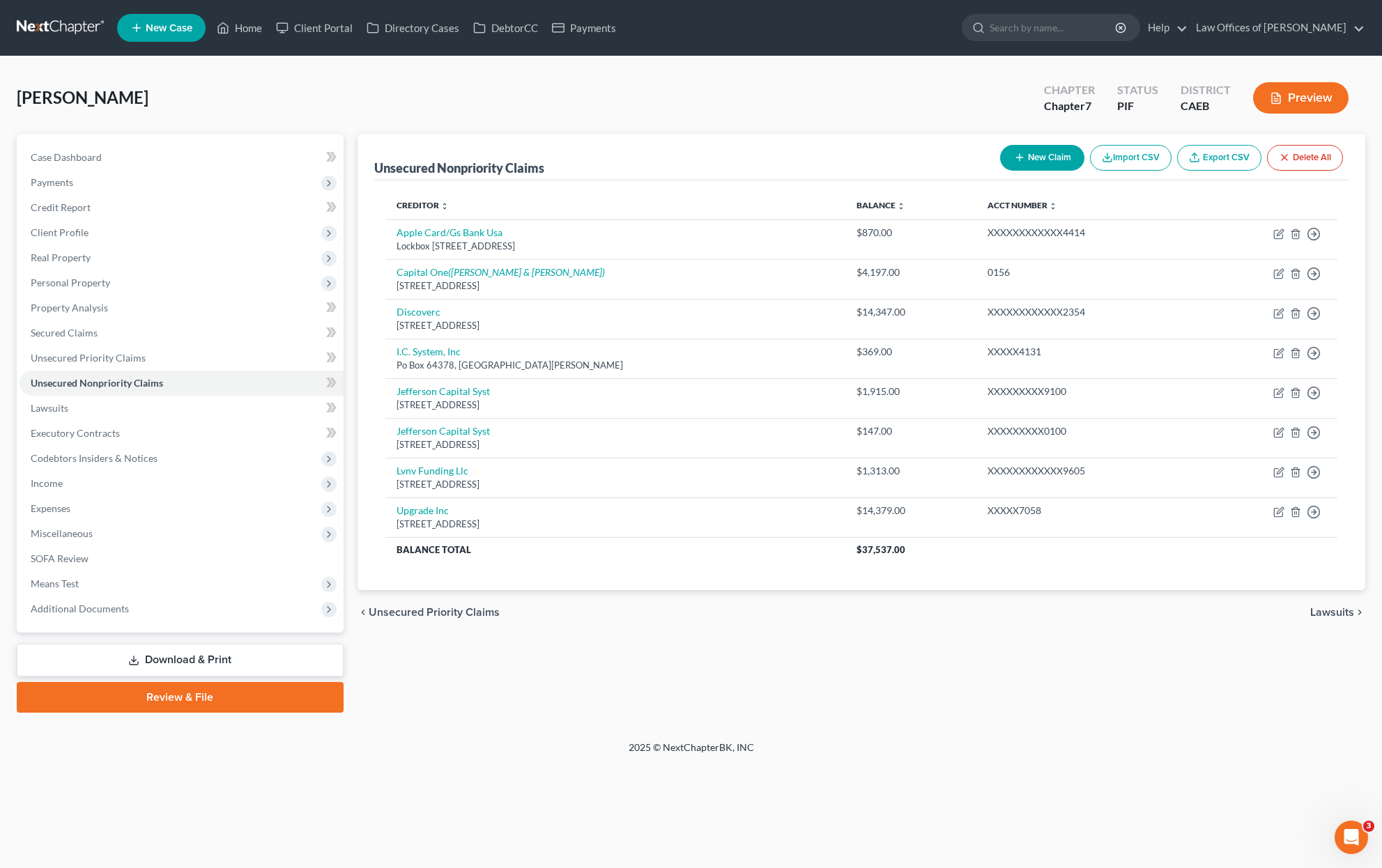
click at [1048, 160] on button "New Claim" at bounding box center [1041, 158] width 84 height 25
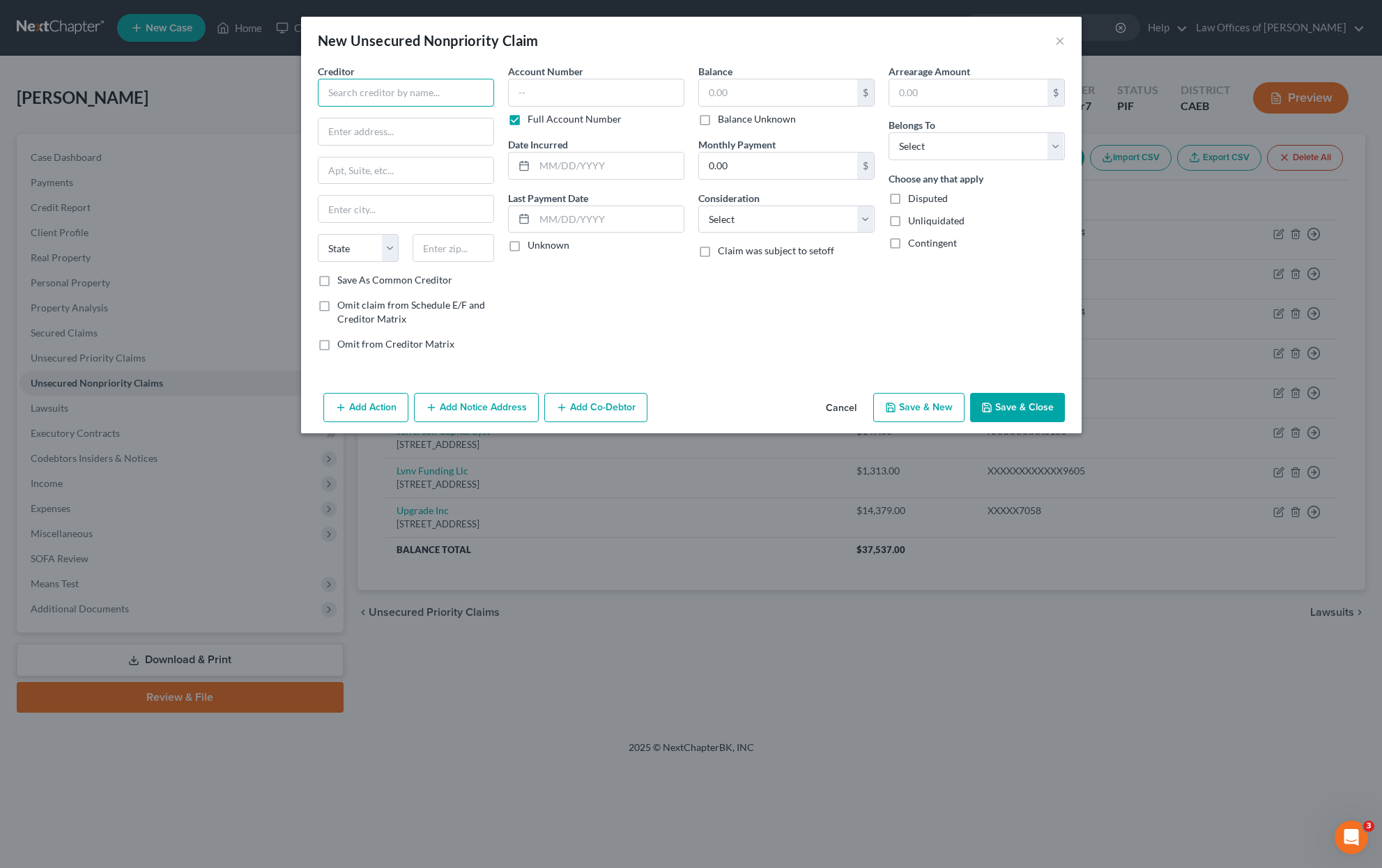
click at [350, 88] on input "text" at bounding box center [406, 93] width 176 height 28
type input "Pagaya AI Debt Grantor Trust c/o Gurstel Law Firm"
click at [364, 128] on input "text" at bounding box center [406, 131] width 175 height 26
type input "9320 East Raintree Dr."
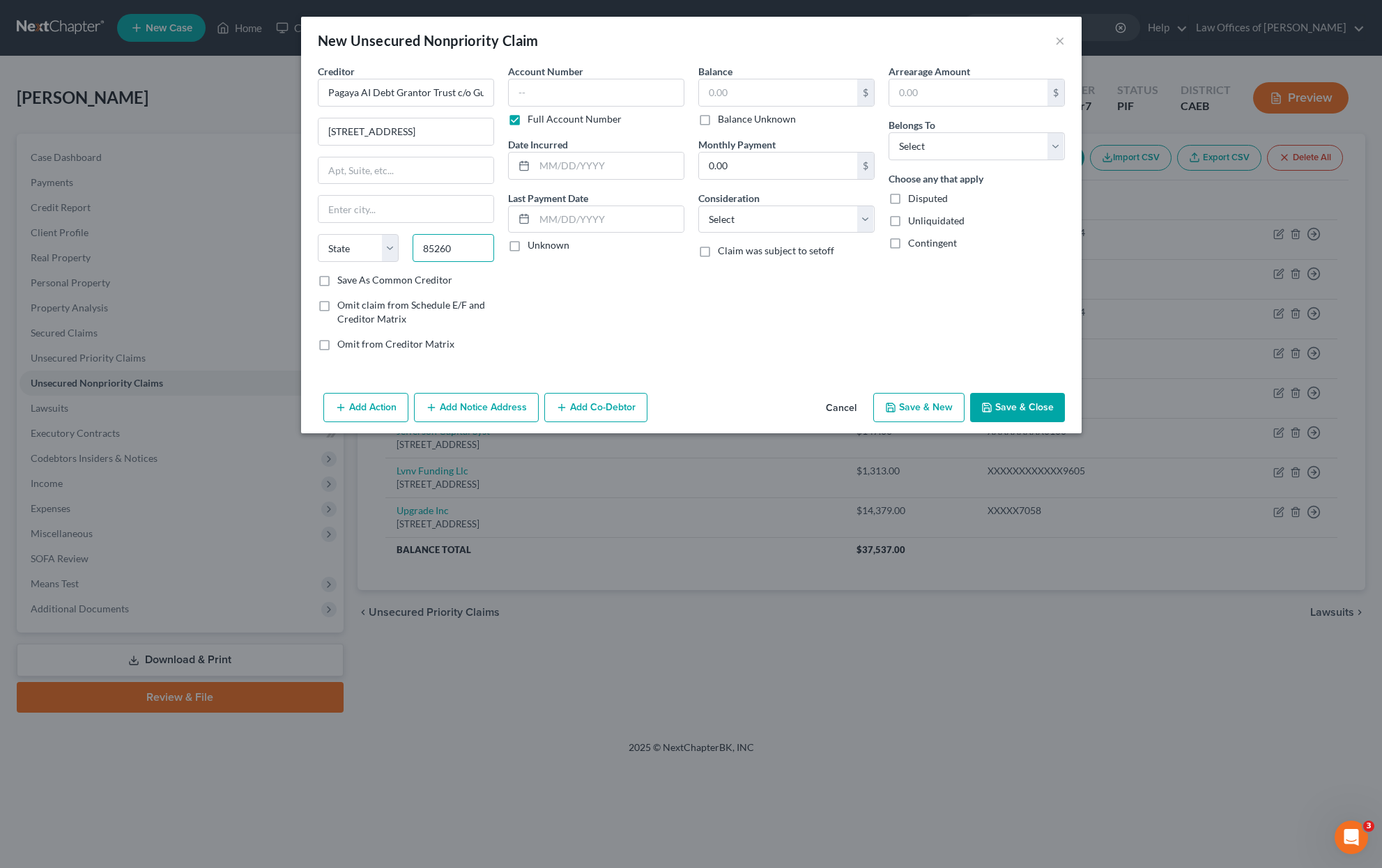
type input "85260"
type input "Scottsdale"
select select "3"
click at [752, 93] on input "text" at bounding box center [778, 93] width 158 height 26
click at [752, 92] on input "text" at bounding box center [778, 93] width 158 height 26
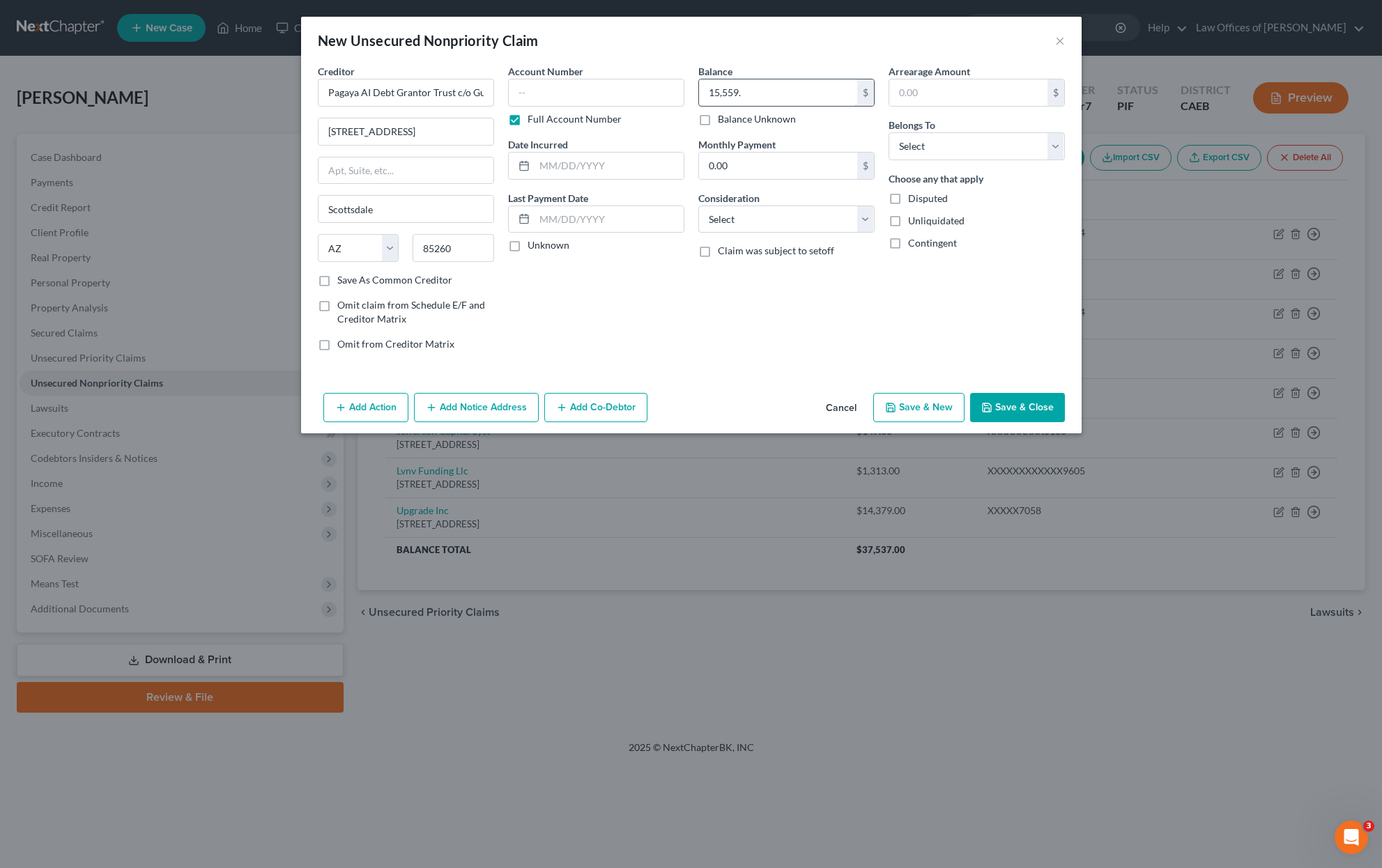
type input "15,559."
select select "0"
click at [1014, 410] on button "Save & Close" at bounding box center [1017, 408] width 95 height 29
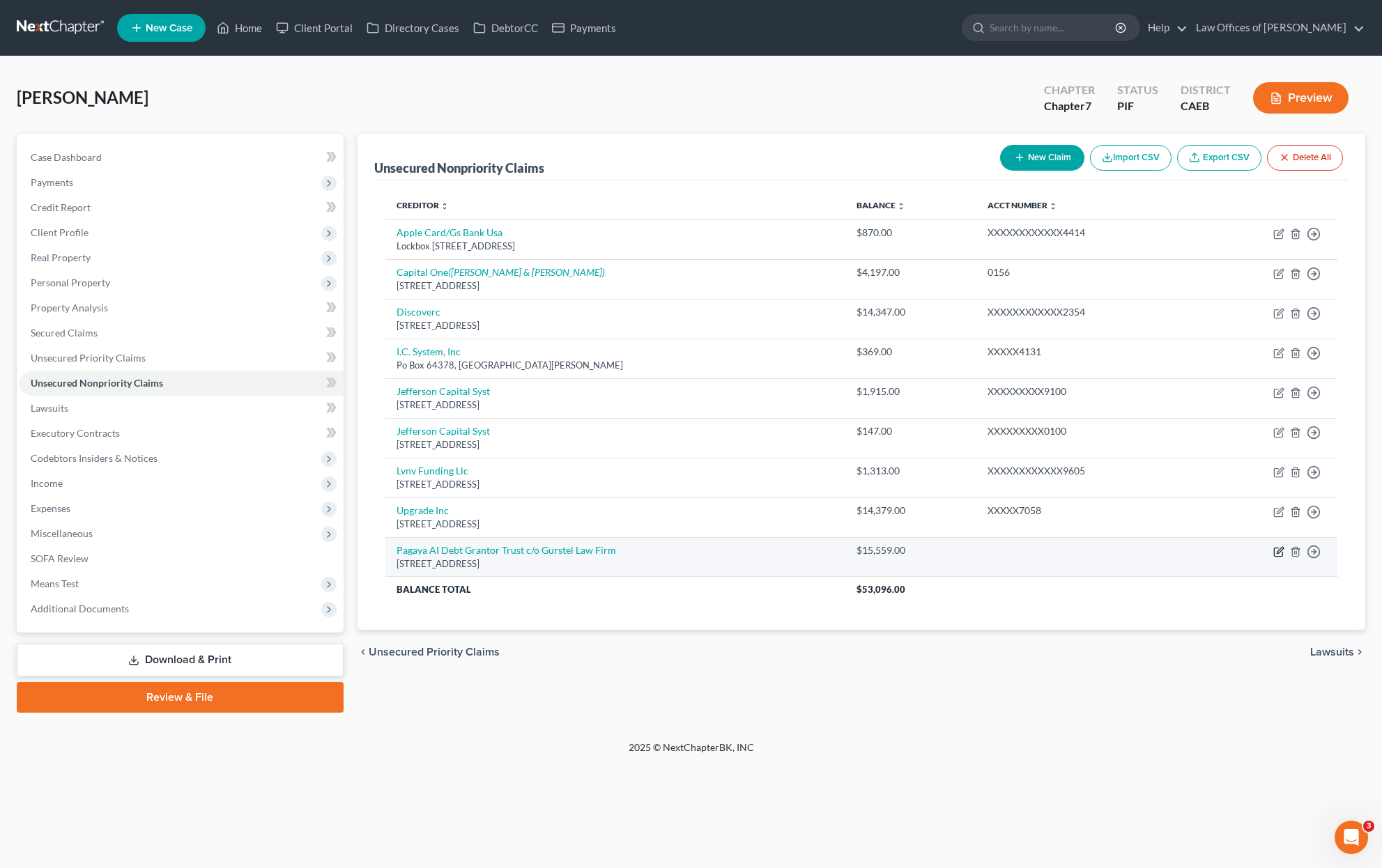
click at [1276, 548] on icon "button" at bounding box center [1278, 551] width 8 height 8
select select "3"
select select "0"
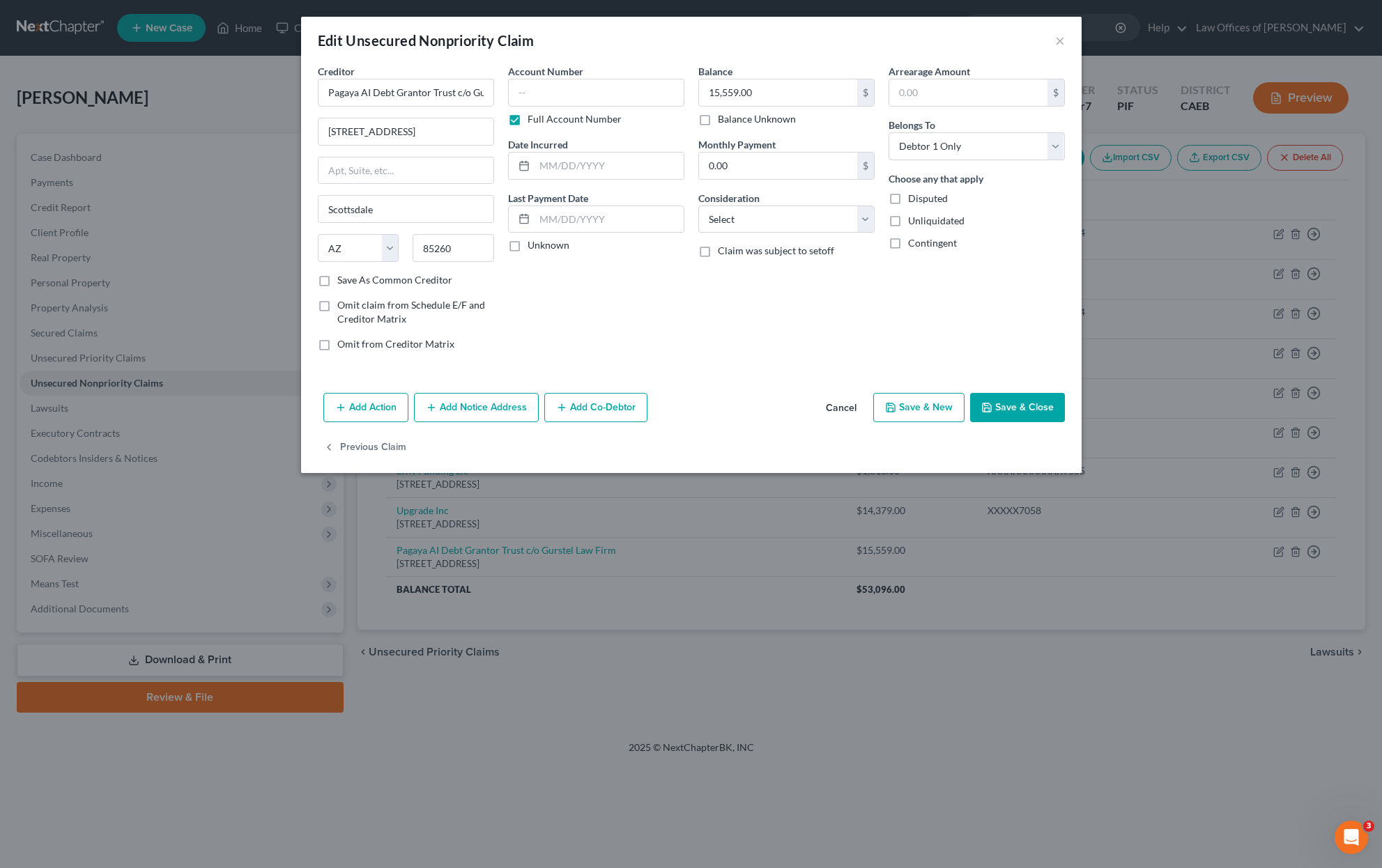
click at [1009, 409] on button "Save & Close" at bounding box center [1017, 408] width 95 height 29
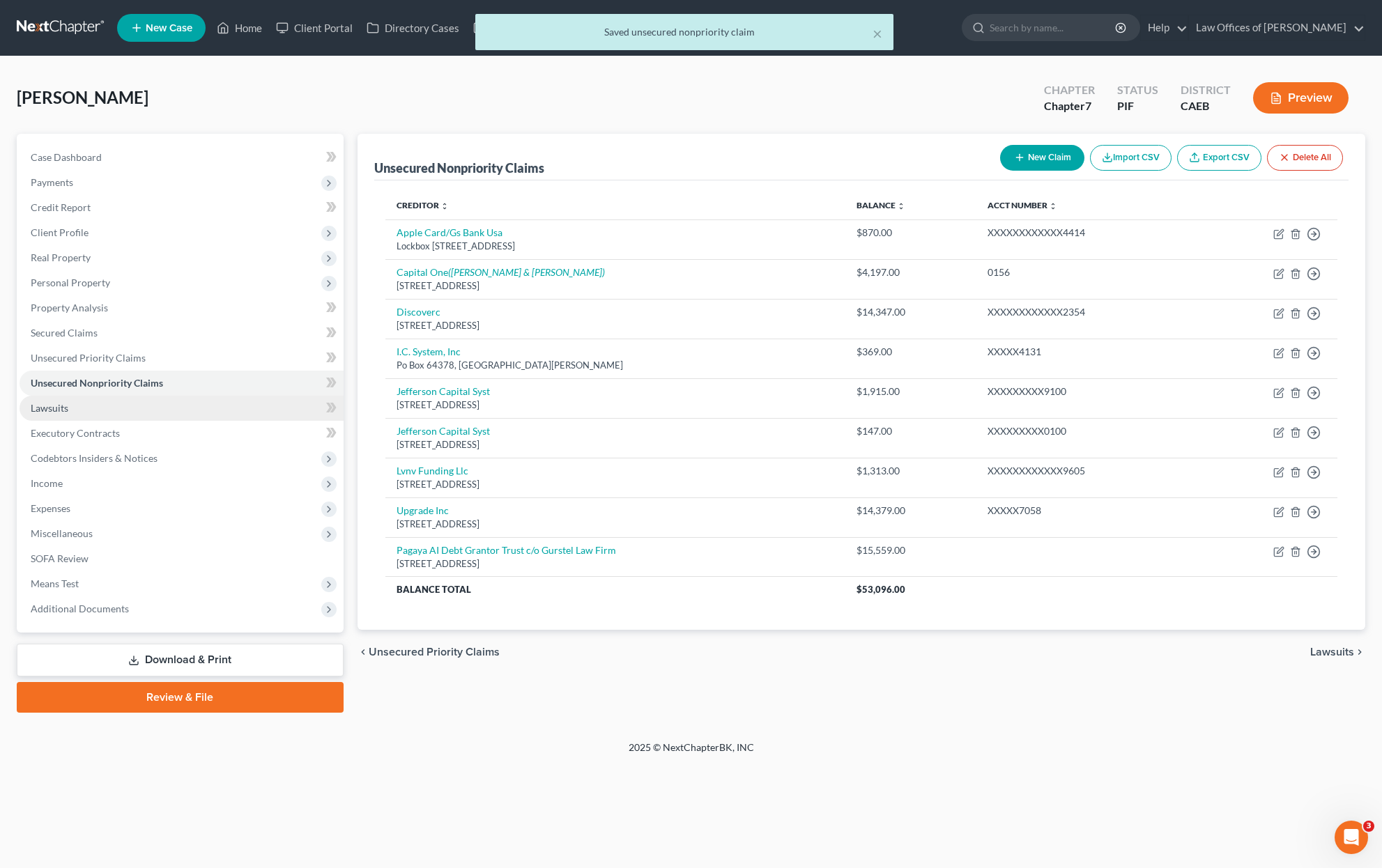
click at [124, 412] on link "Lawsuits" at bounding box center [181, 408] width 324 height 25
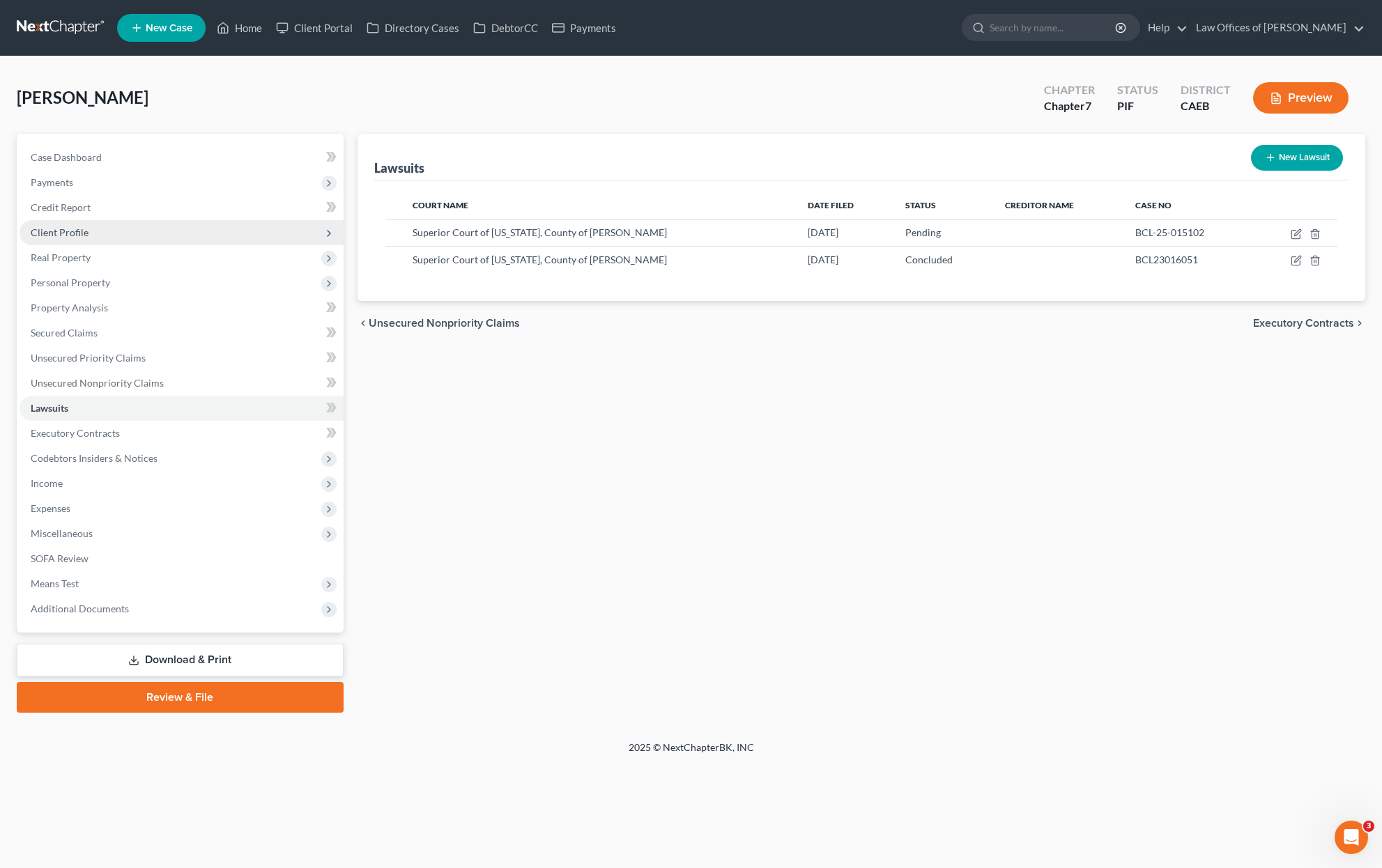
click at [89, 232] on span "Client Profile" at bounding box center [181, 232] width 324 height 25
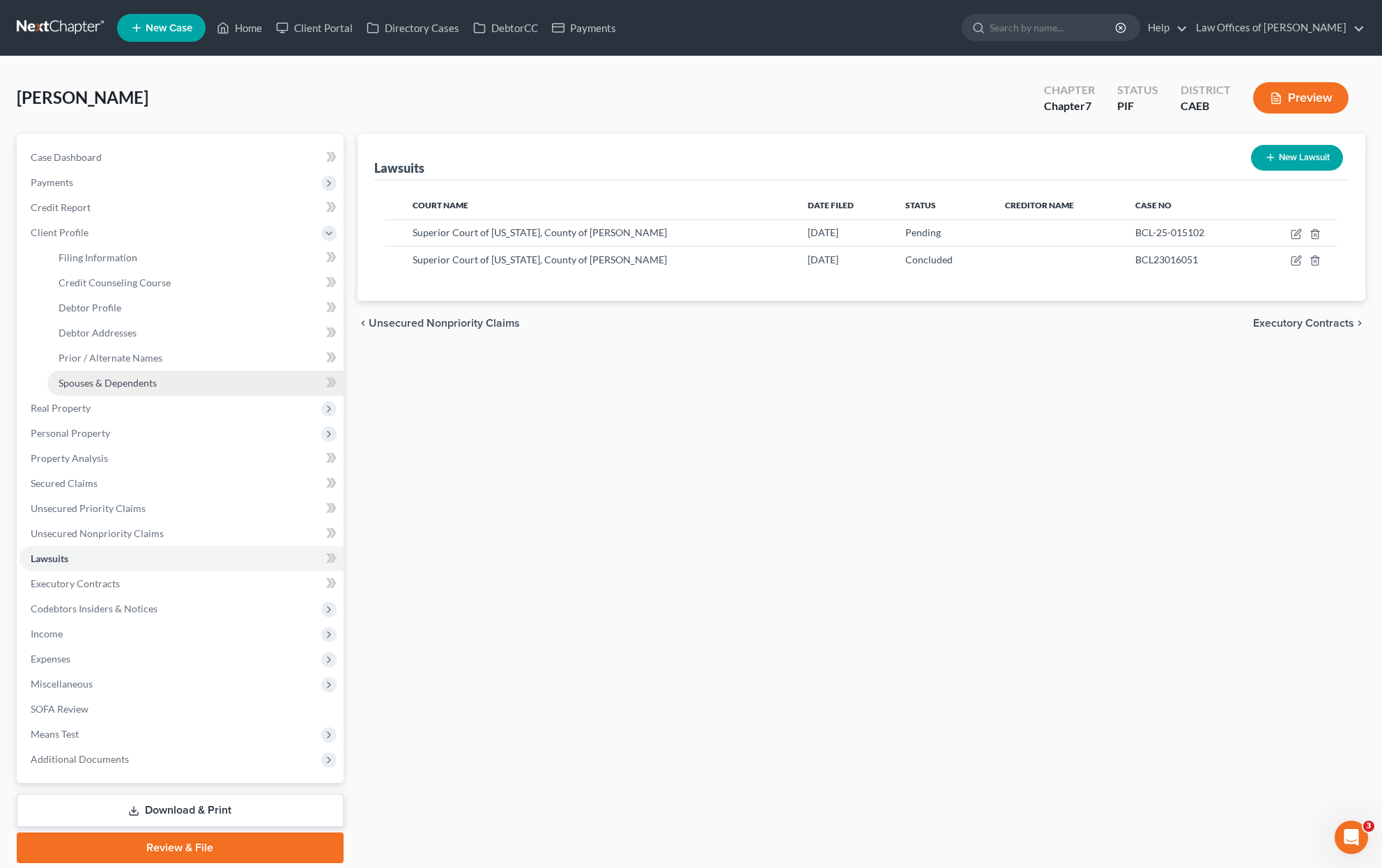
click at [137, 384] on span "Spouses & Dependents" at bounding box center [107, 382] width 98 height 12
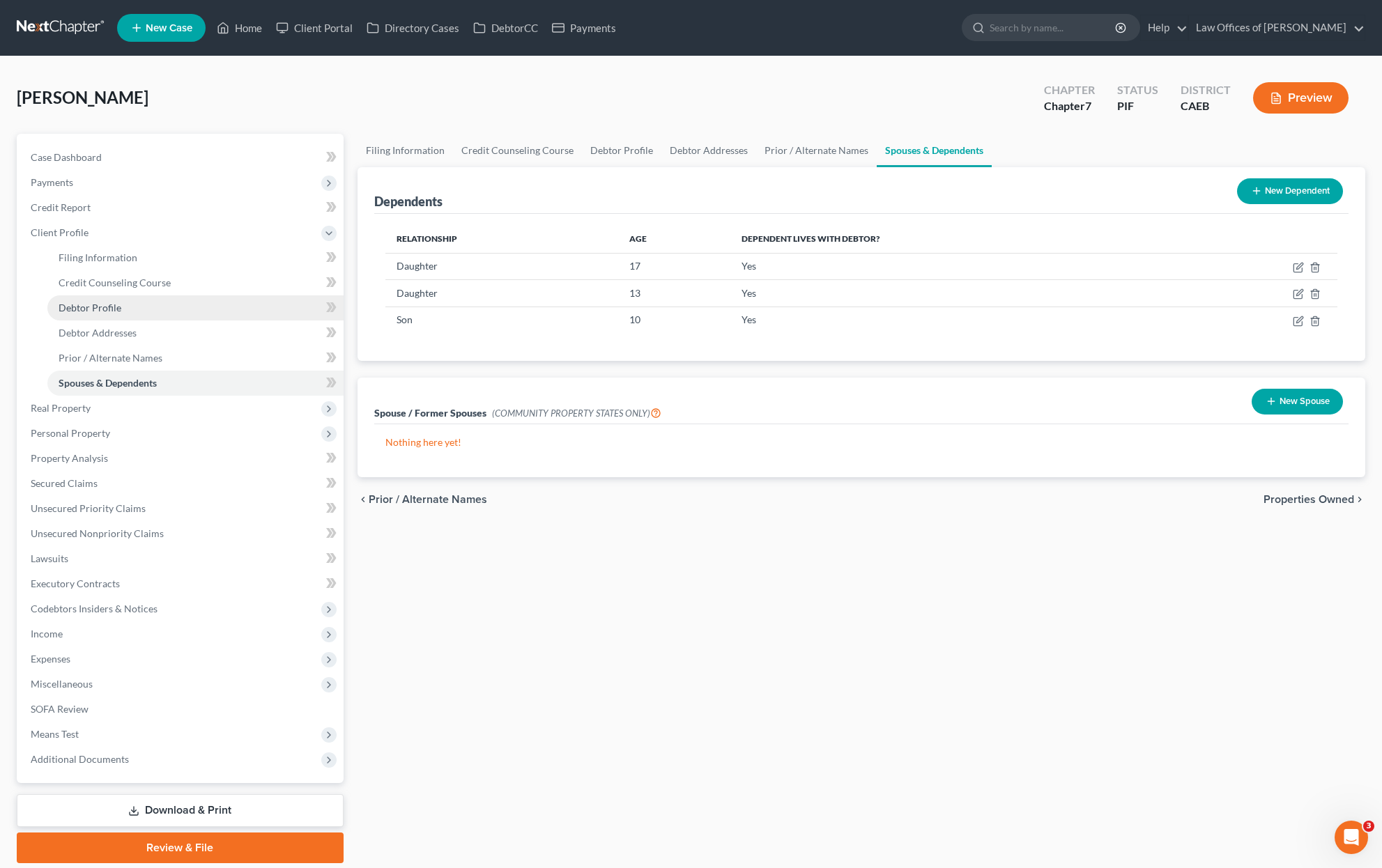
click at [148, 314] on link "Debtor Profile" at bounding box center [195, 307] width 296 height 25
select select "3"
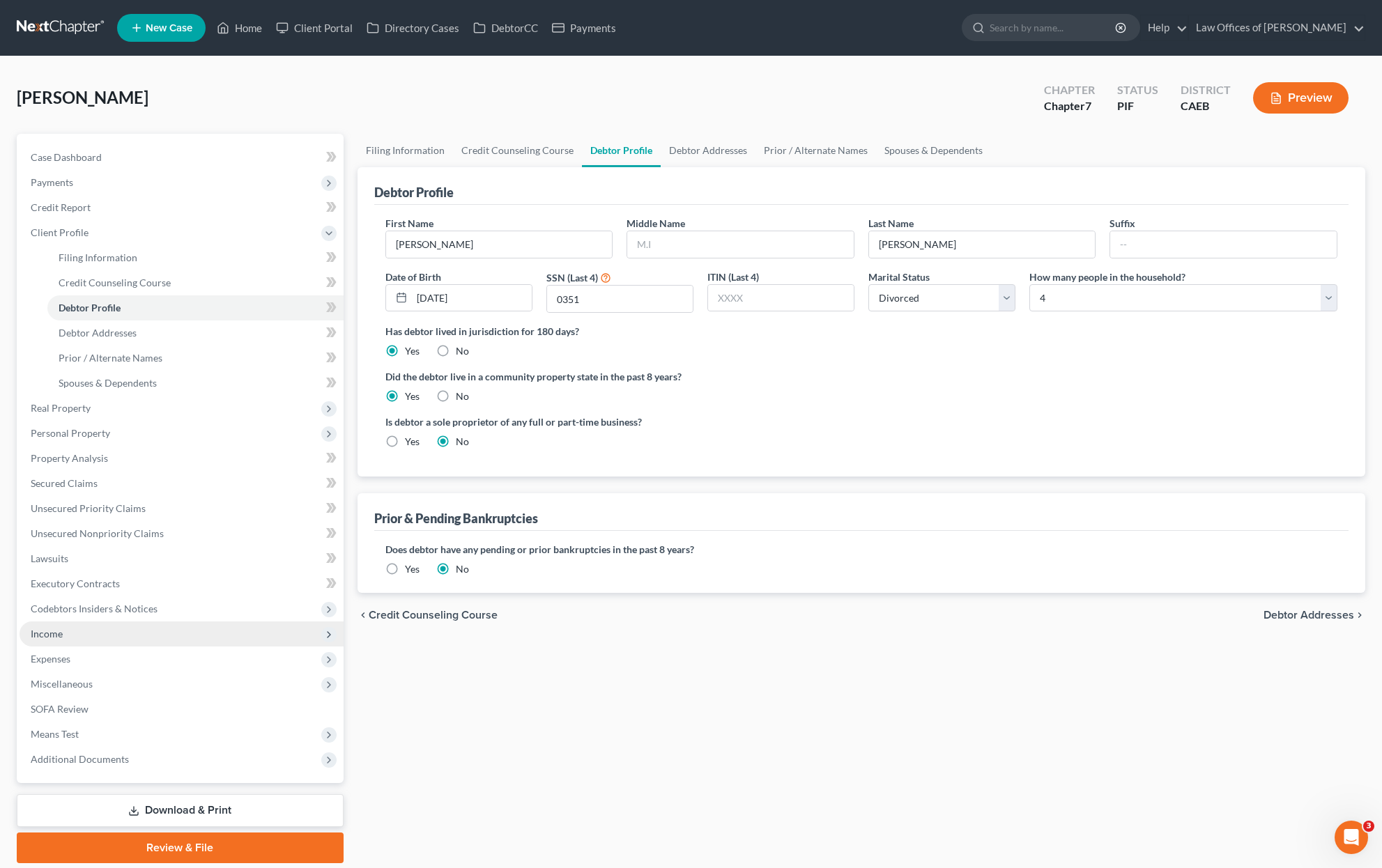
click at [104, 626] on span "Income" at bounding box center [181, 634] width 324 height 25
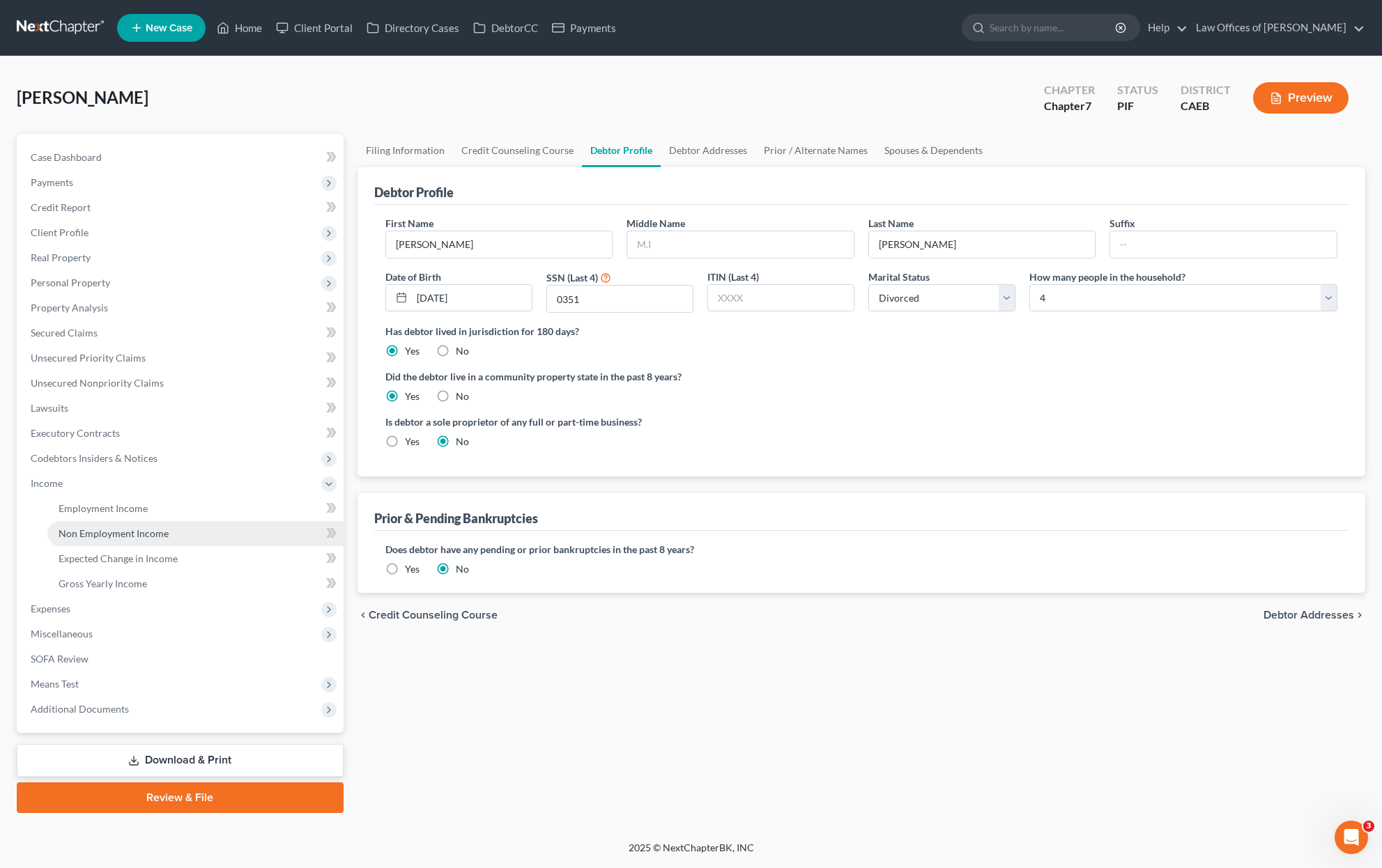
click at [139, 536] on span "Non Employment Income" at bounding box center [114, 533] width 110 height 12
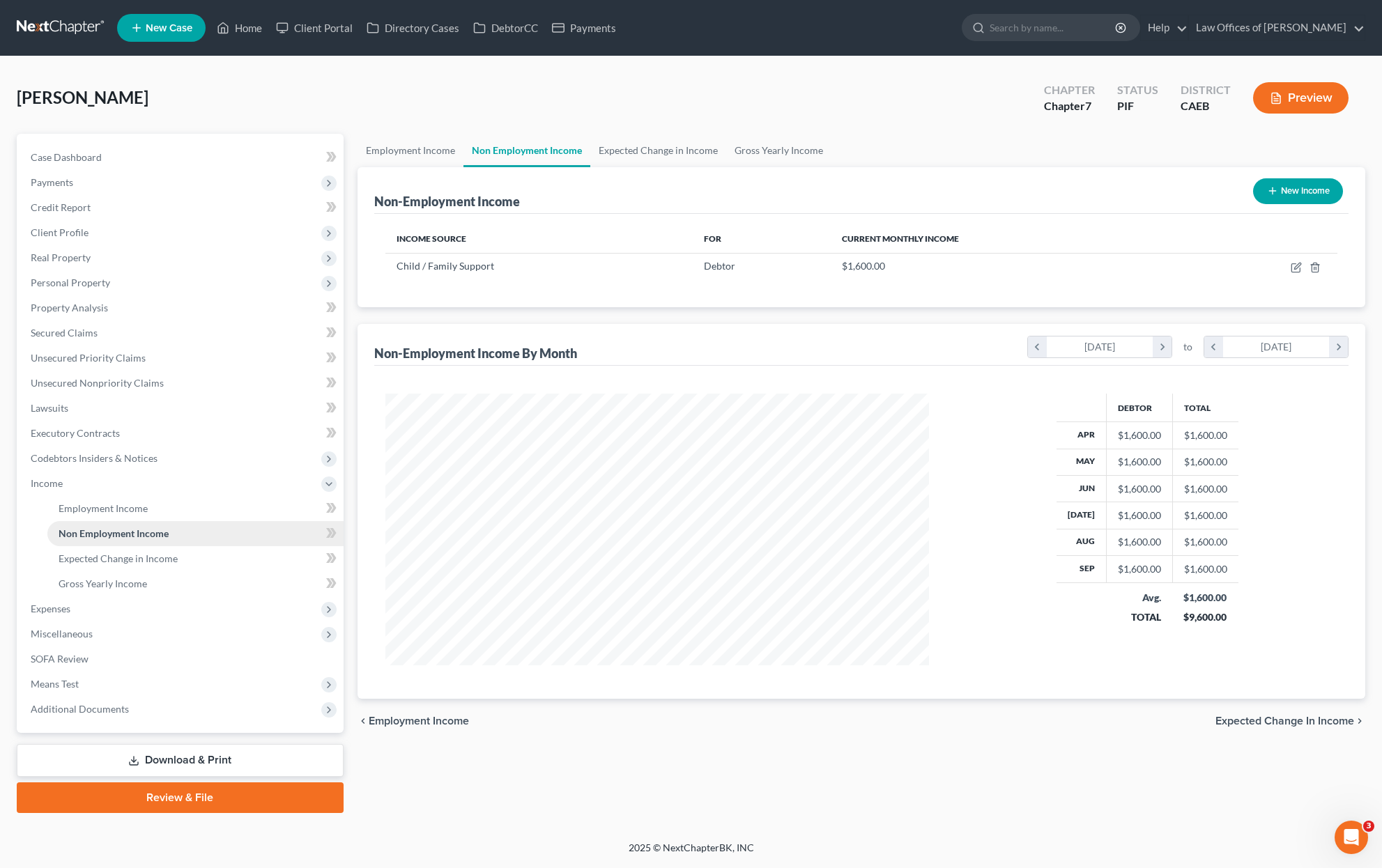
scroll to position [272, 572]
click at [148, 509] on link "Employment Income" at bounding box center [195, 508] width 296 height 25
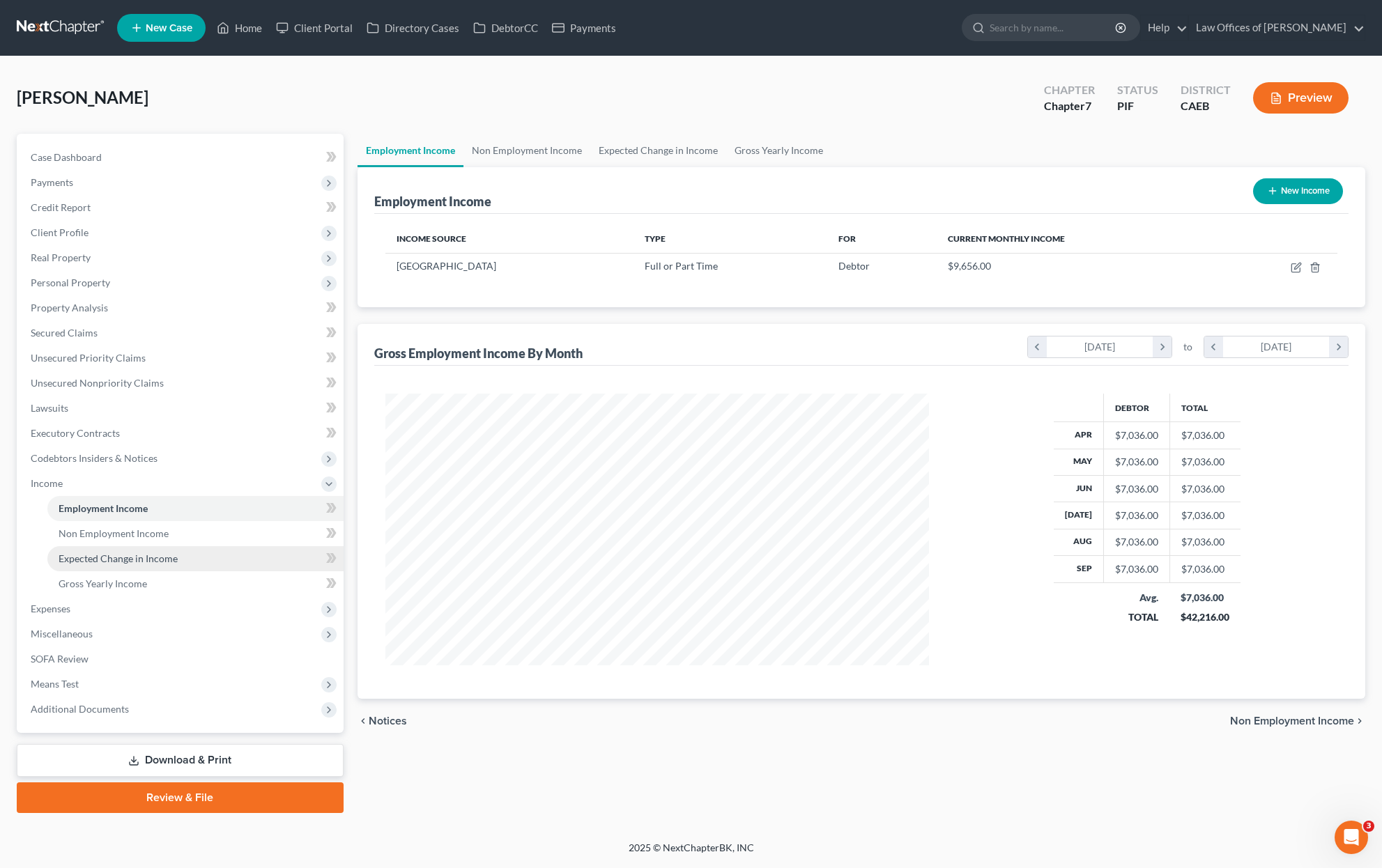
scroll to position [272, 572]
click at [182, 588] on link "Gross Yearly Income" at bounding box center [195, 584] width 296 height 25
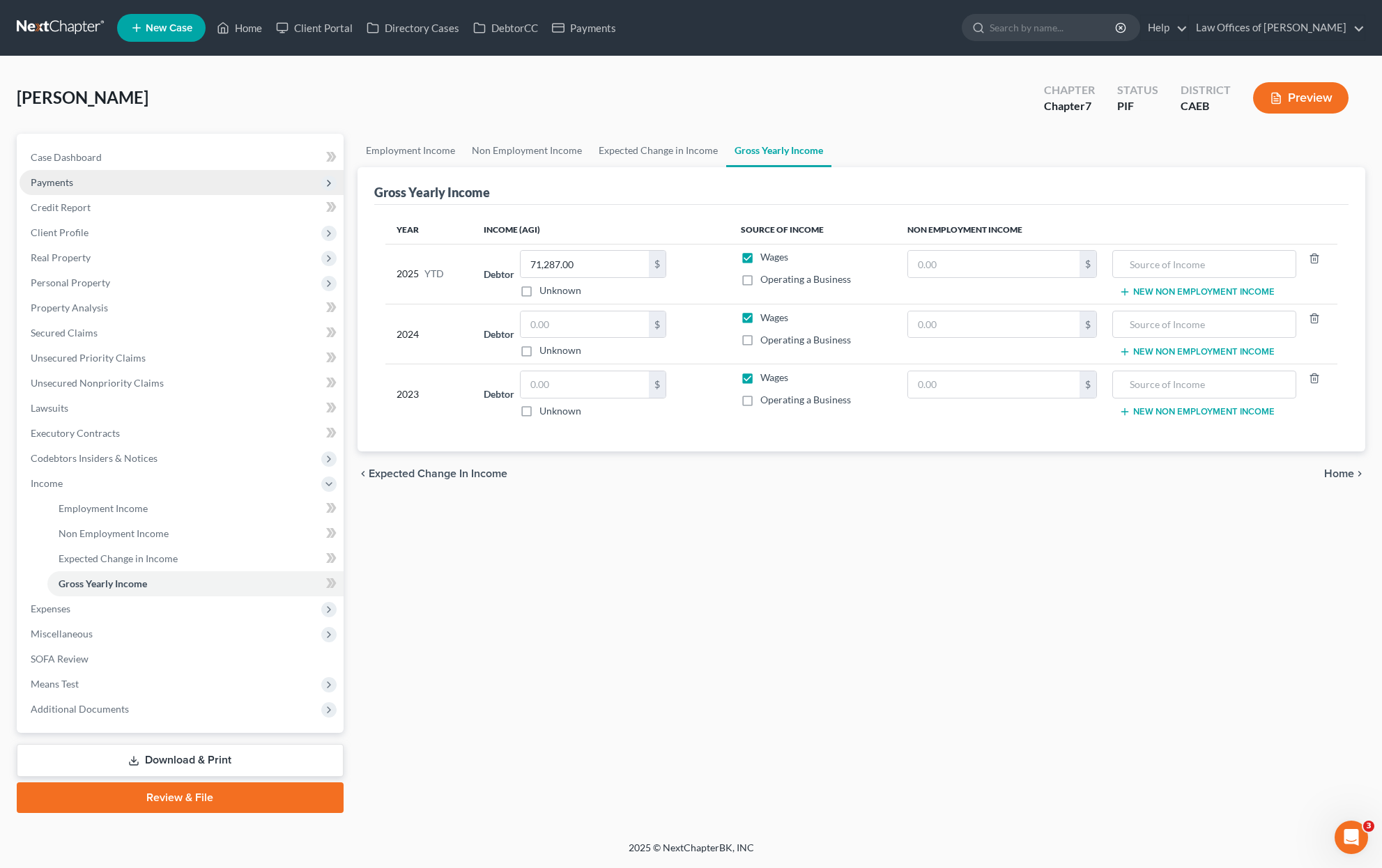
click at [70, 186] on span "Payments" at bounding box center [52, 181] width 42 height 12
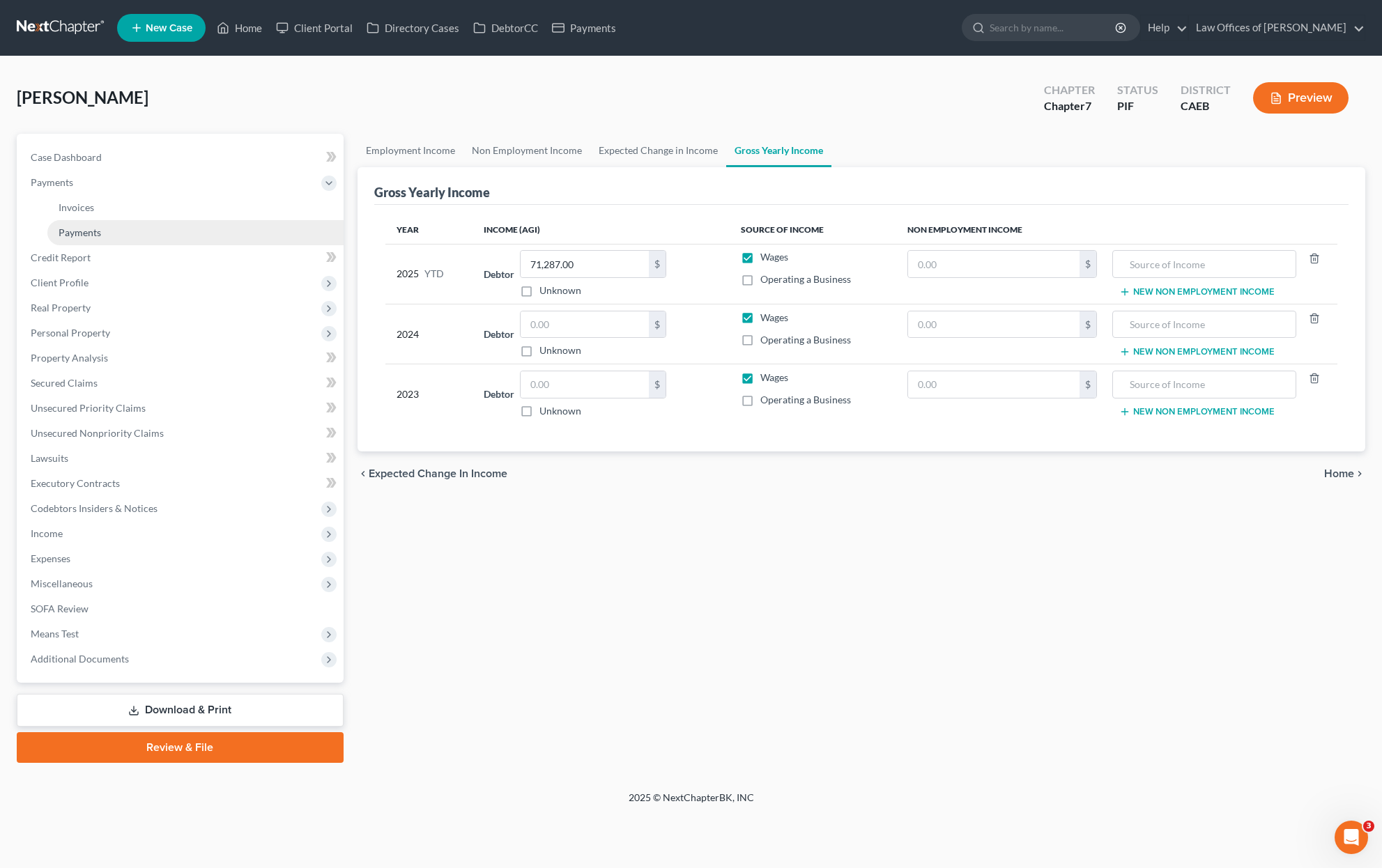
click at [110, 233] on link "Payments" at bounding box center [195, 232] width 296 height 25
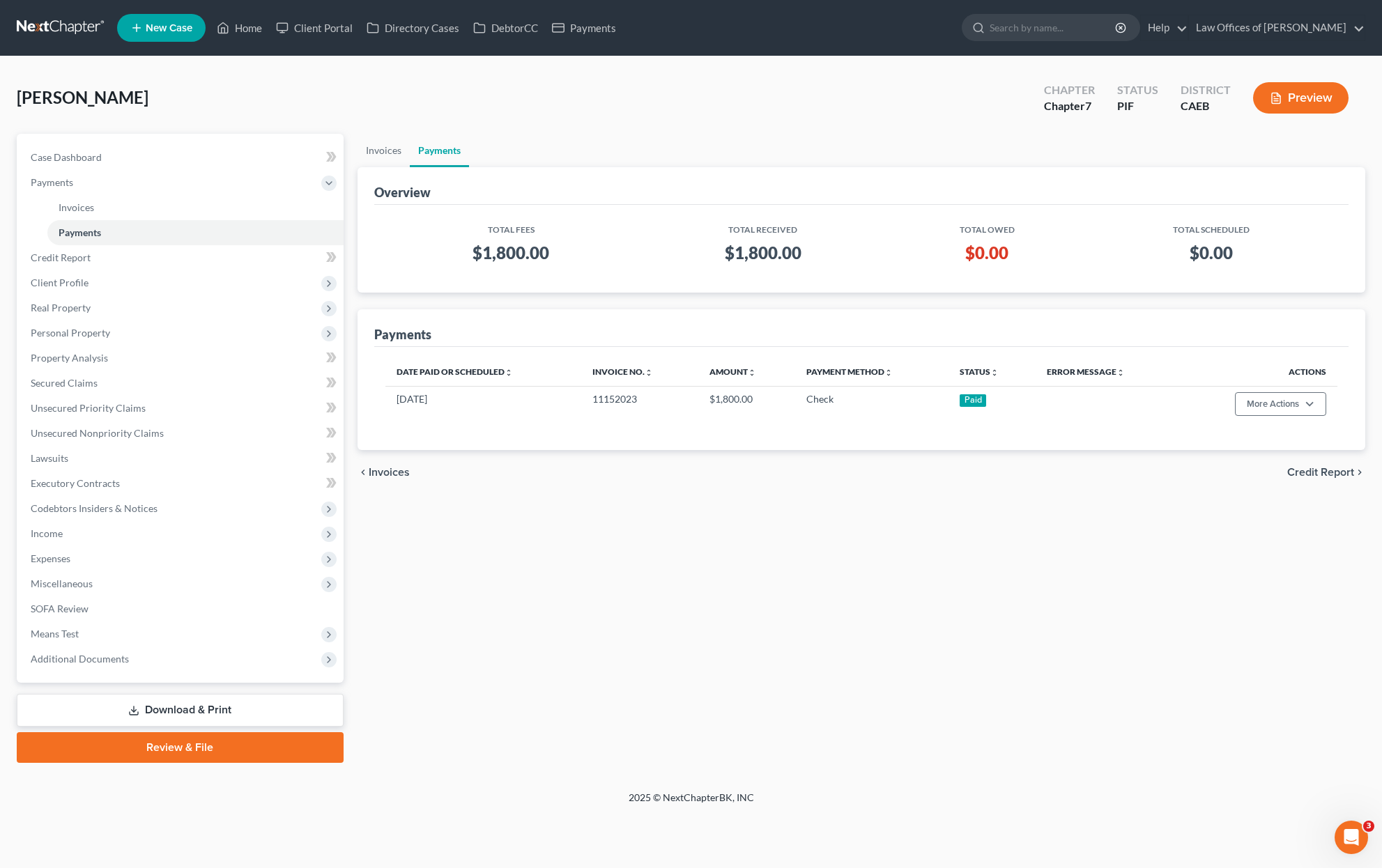
click at [291, 707] on link "Download & Print" at bounding box center [180, 710] width 327 height 32
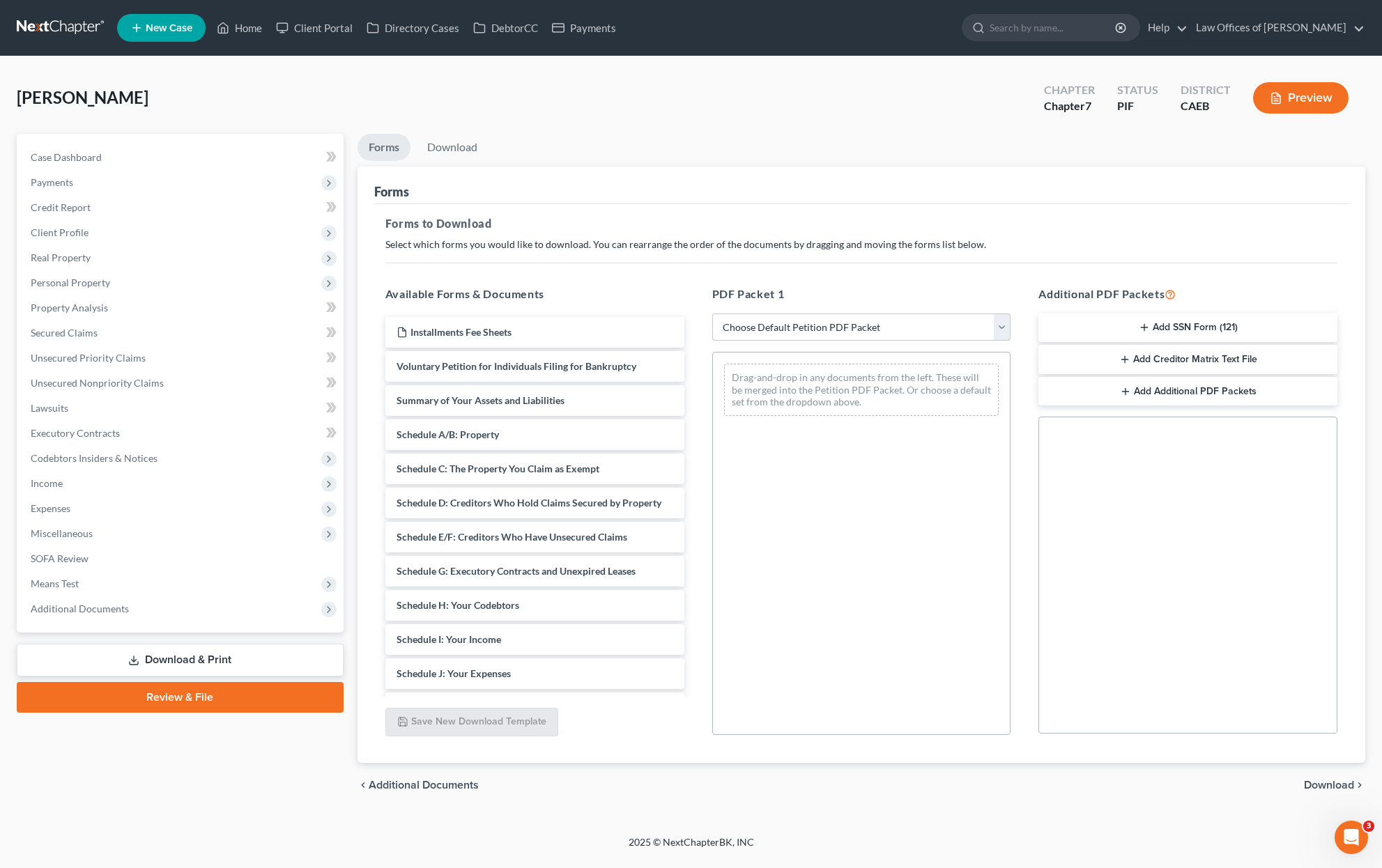
select select "4"
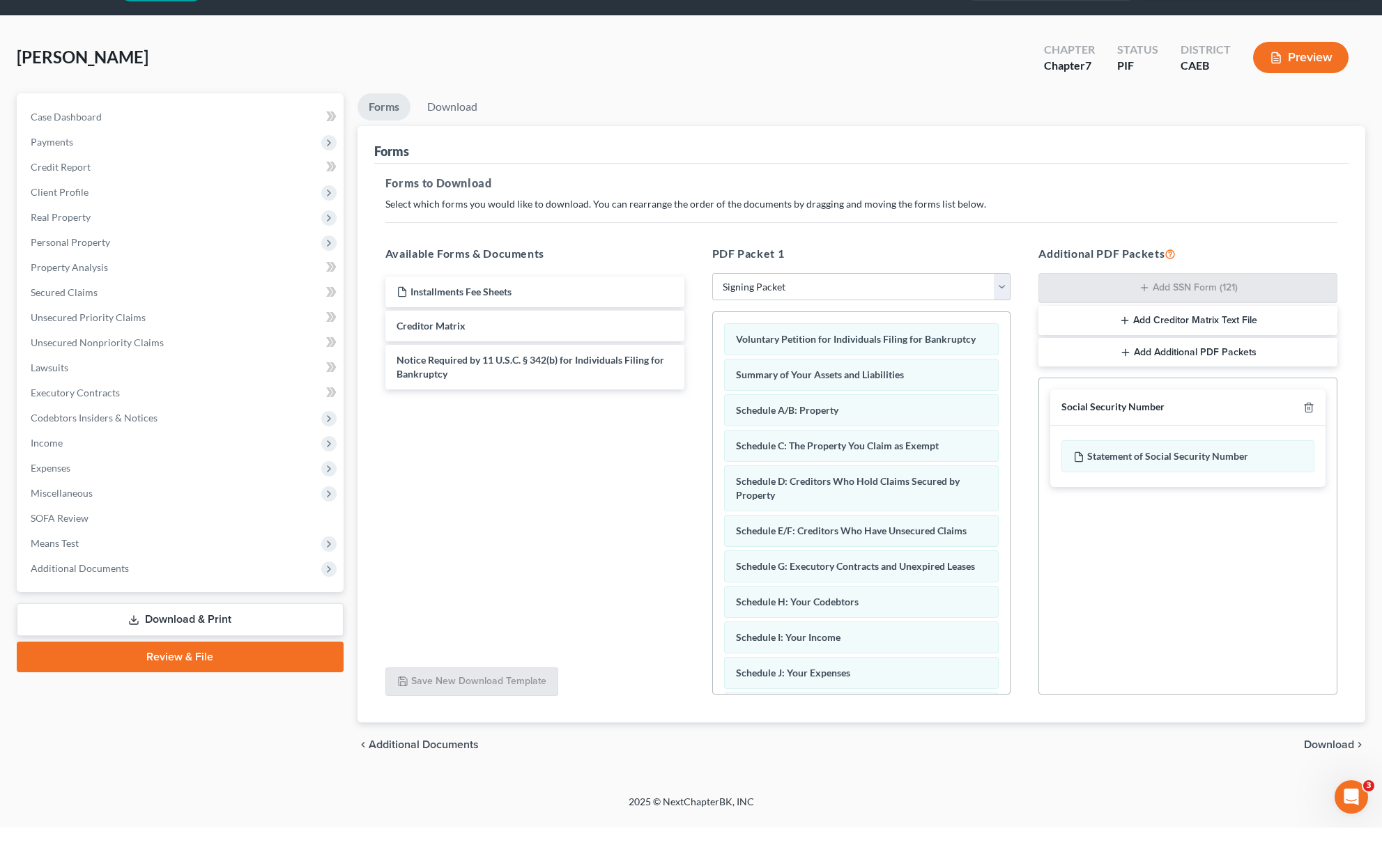
click at [1330, 779] on span "Download" at bounding box center [1329, 785] width 50 height 11
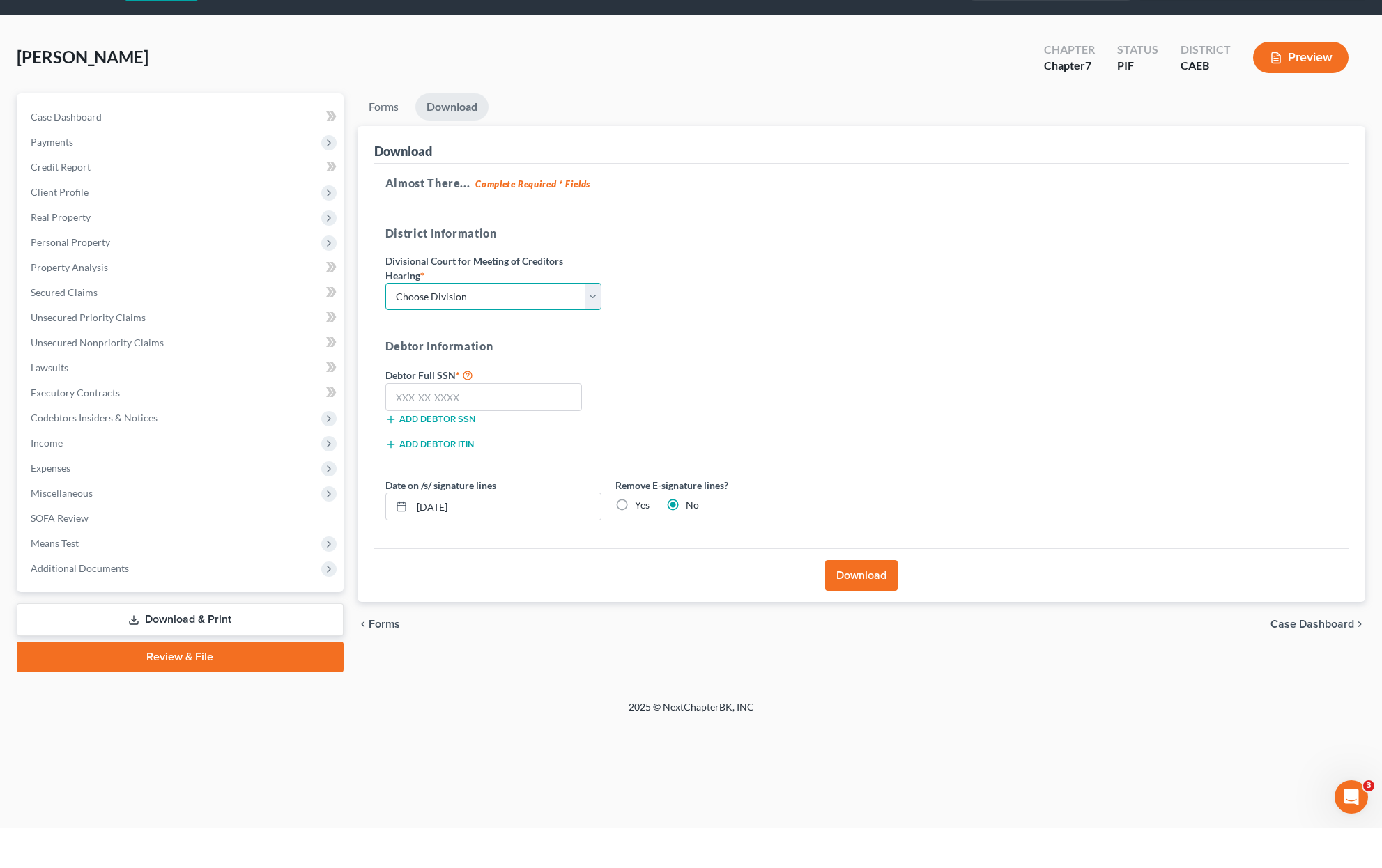
select select "0"
click at [519, 423] on input "text" at bounding box center [484, 437] width 197 height 28
type input "111-11-1111"
click at [847, 601] on button "Download" at bounding box center [861, 616] width 73 height 31
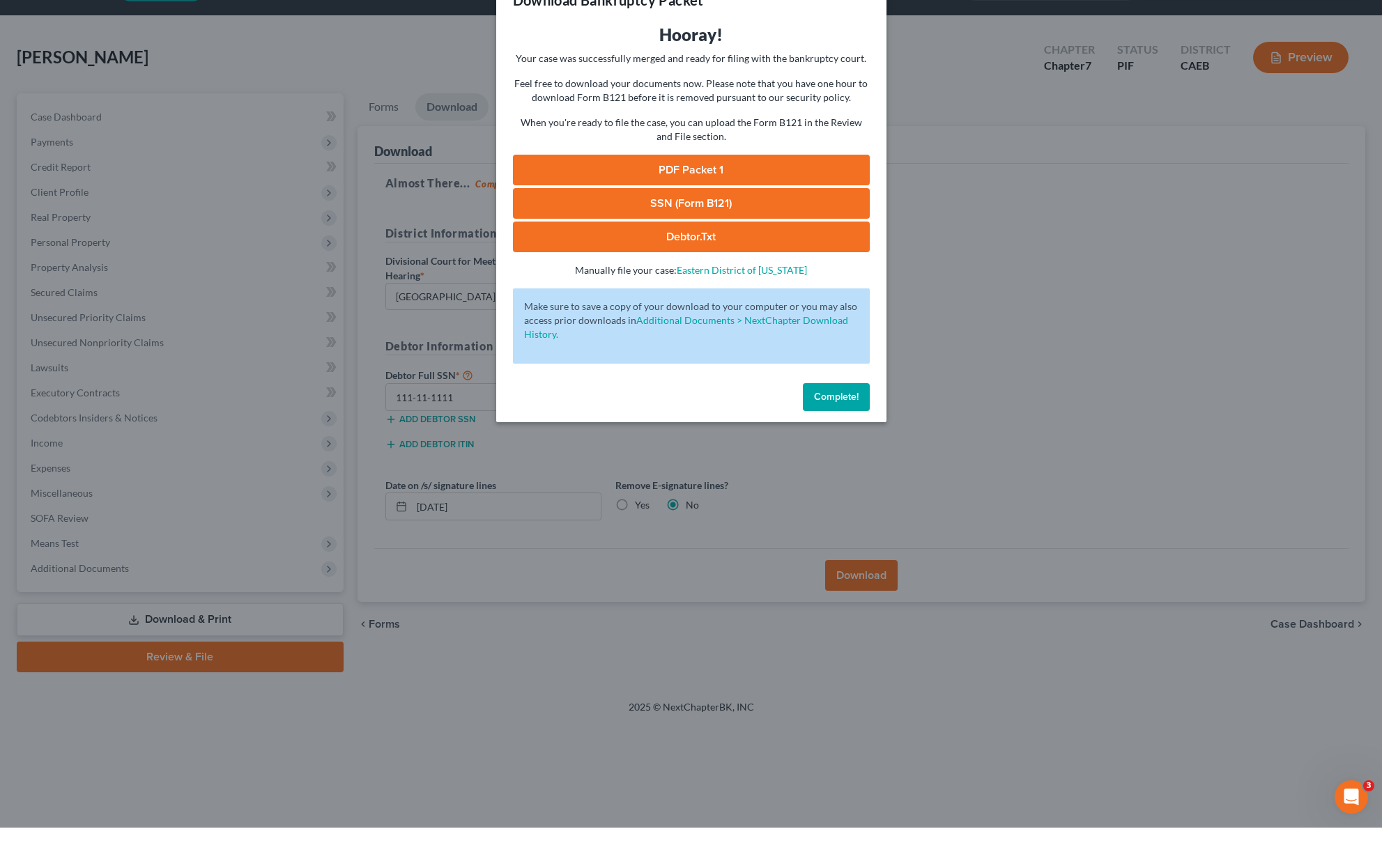
click at [816, 431] on span "Complete!" at bounding box center [837, 436] width 45 height 12
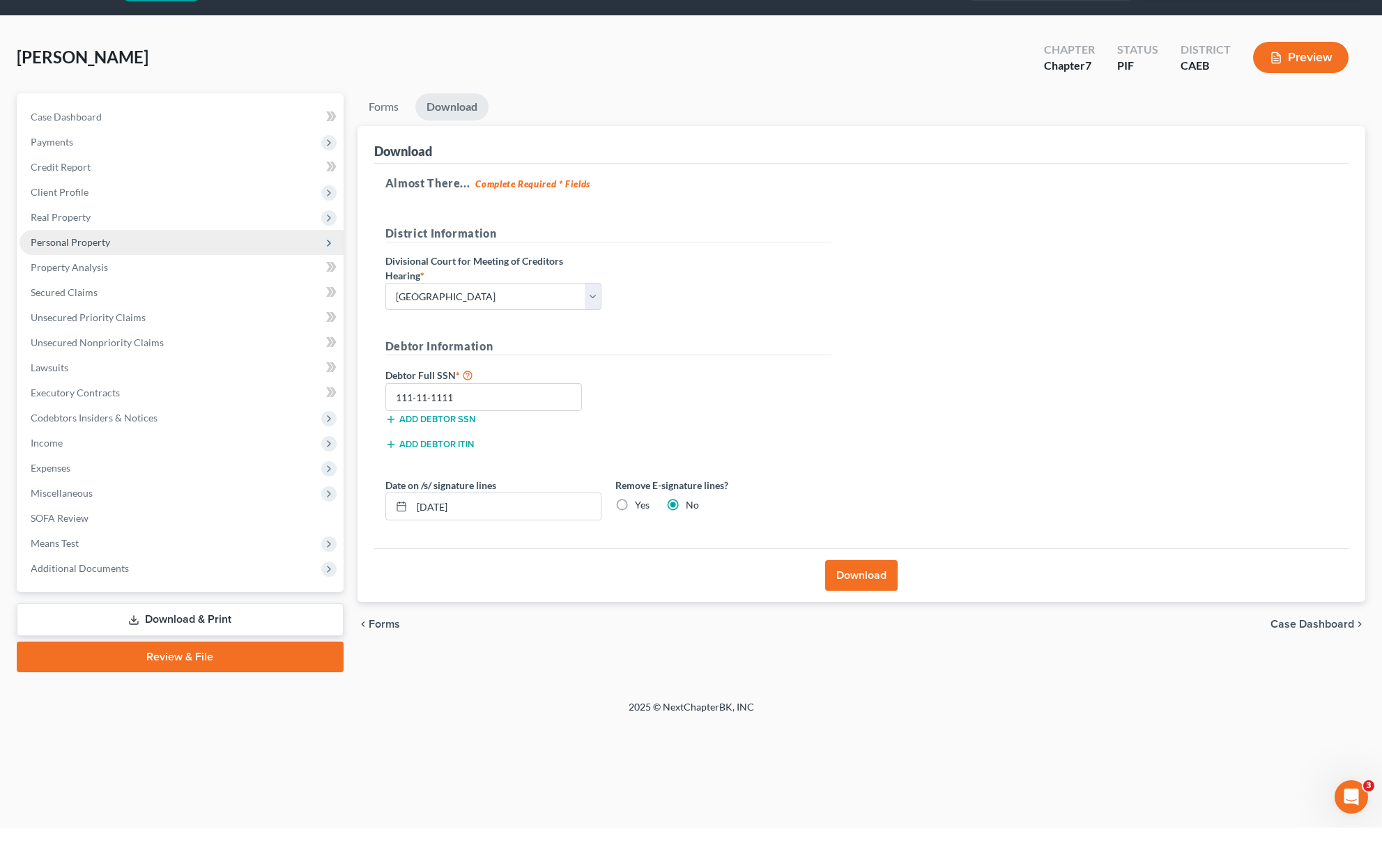
click at [117, 270] on span "Personal Property" at bounding box center [181, 283] width 324 height 25
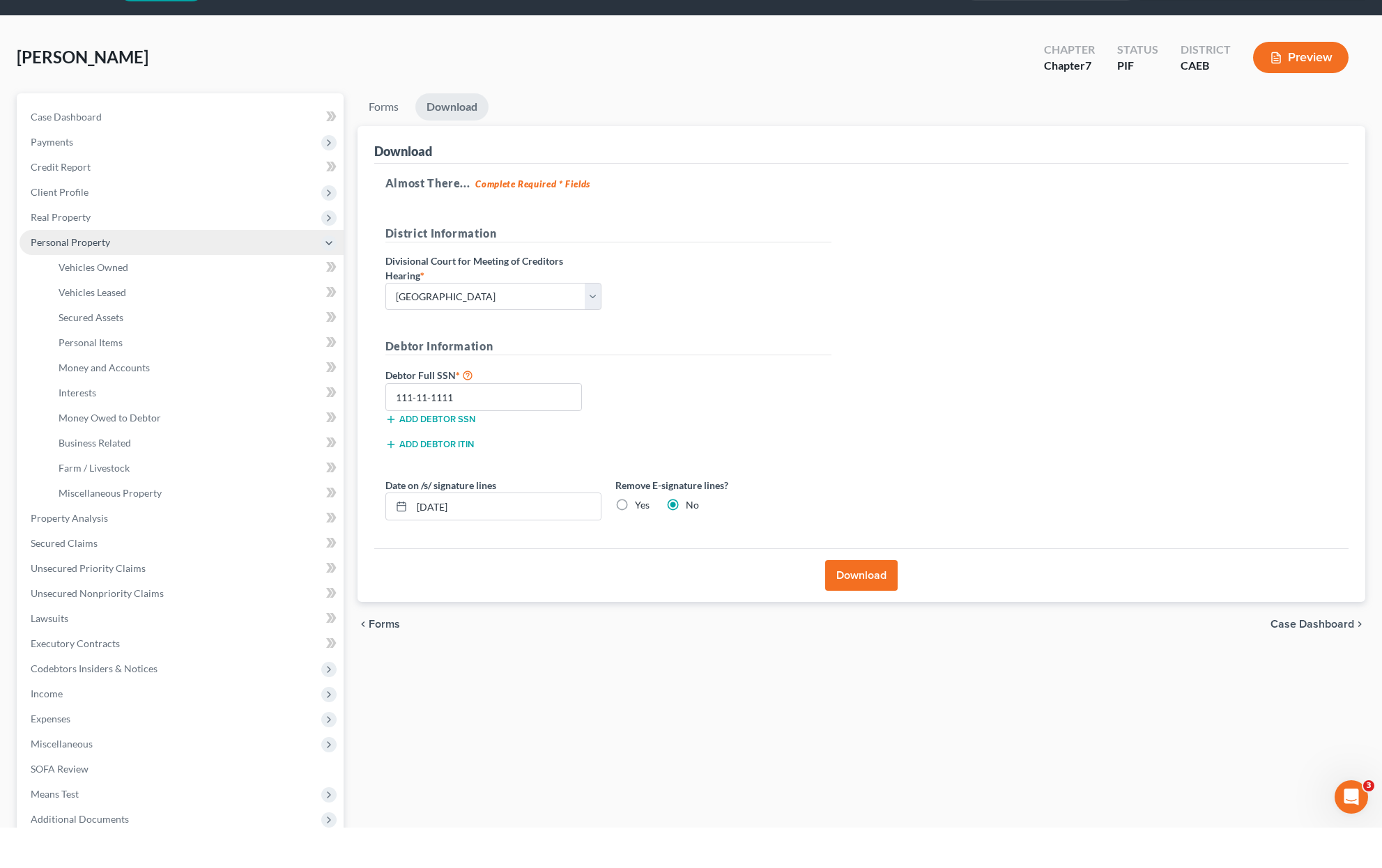
scroll to position [40, 0]
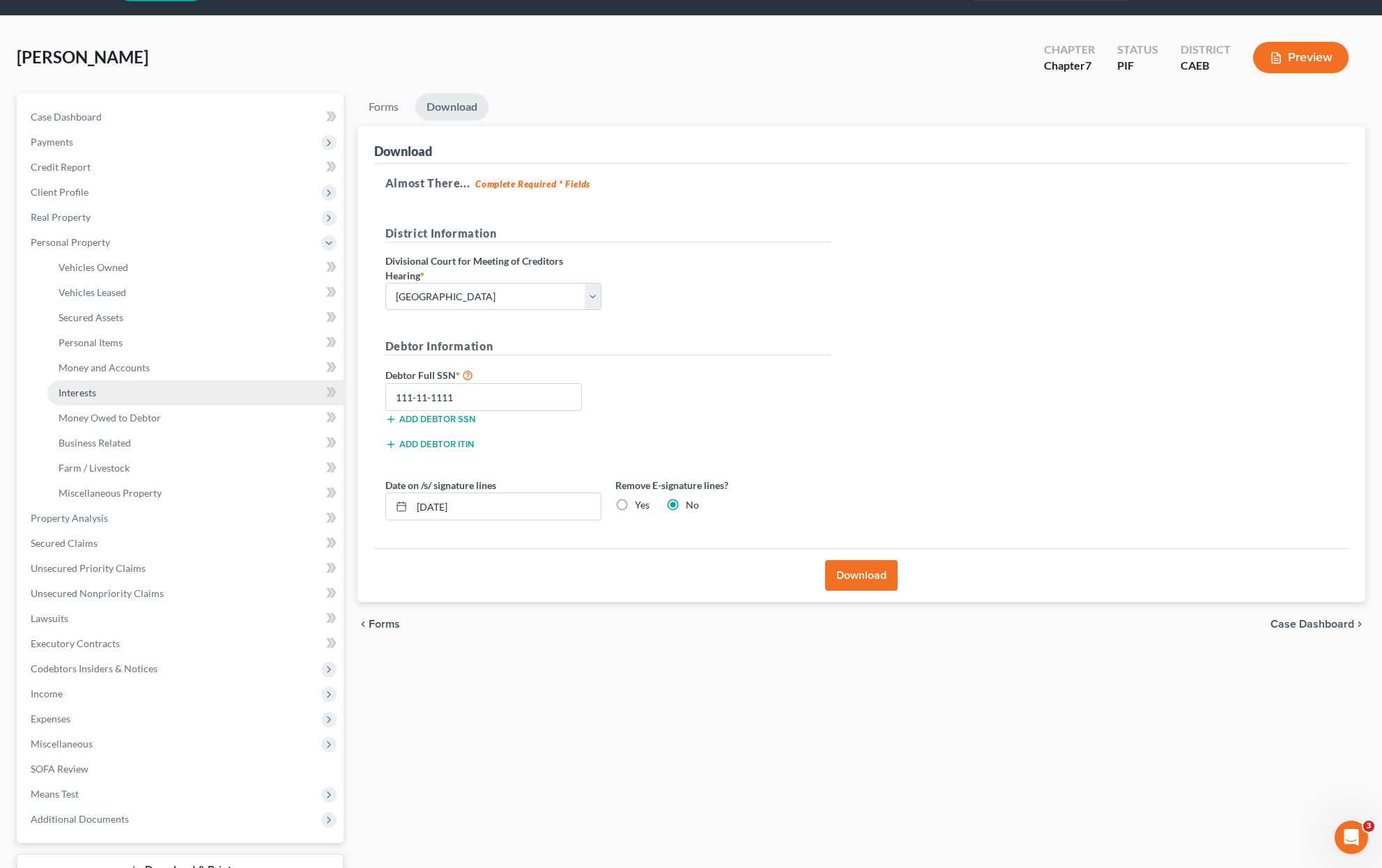
click at [114, 396] on link "Interests" at bounding box center [195, 393] width 296 height 25
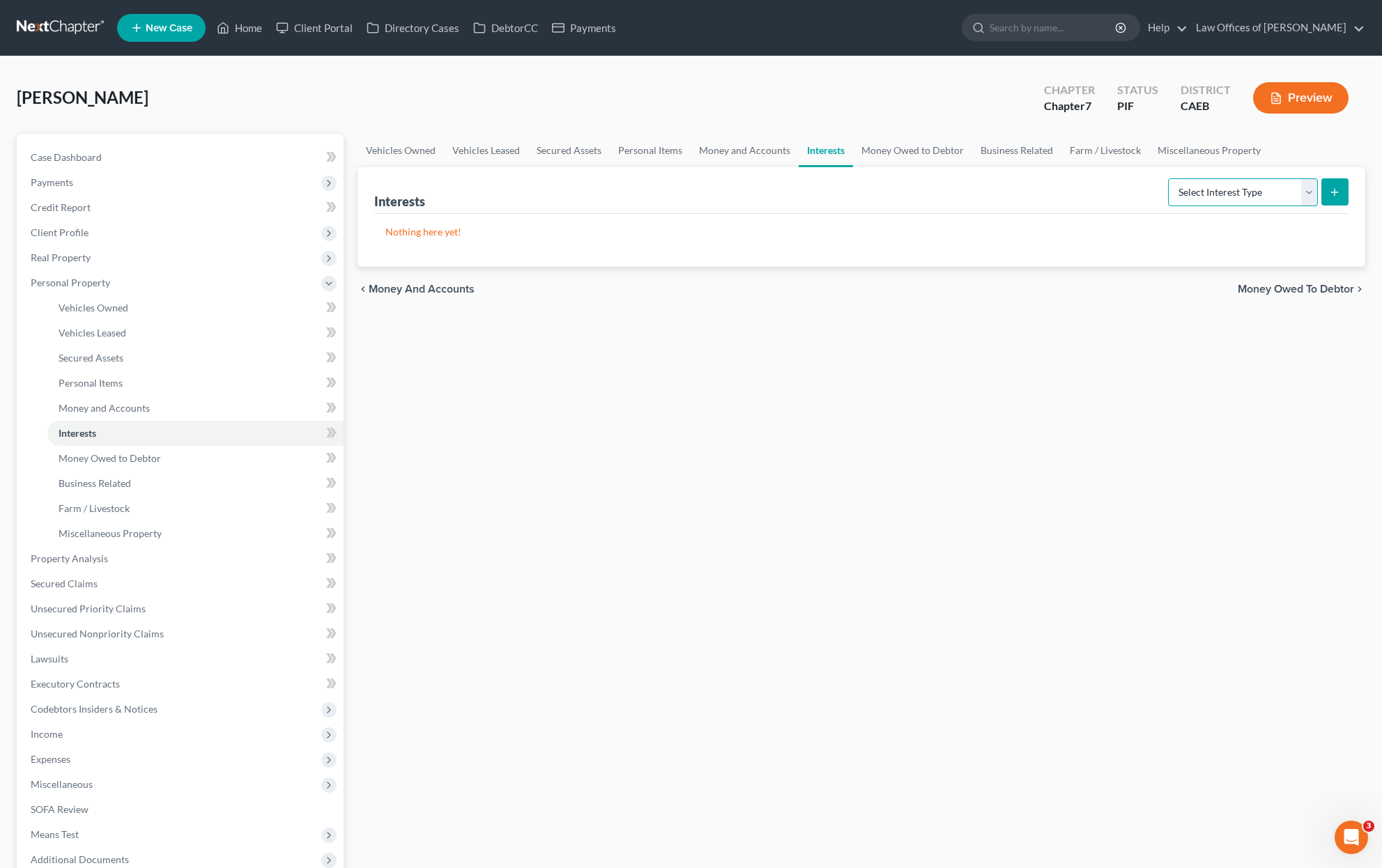
select select "other_retirement_plan"
click at [1334, 195] on line "submit" at bounding box center [1334, 192] width 0 height 6
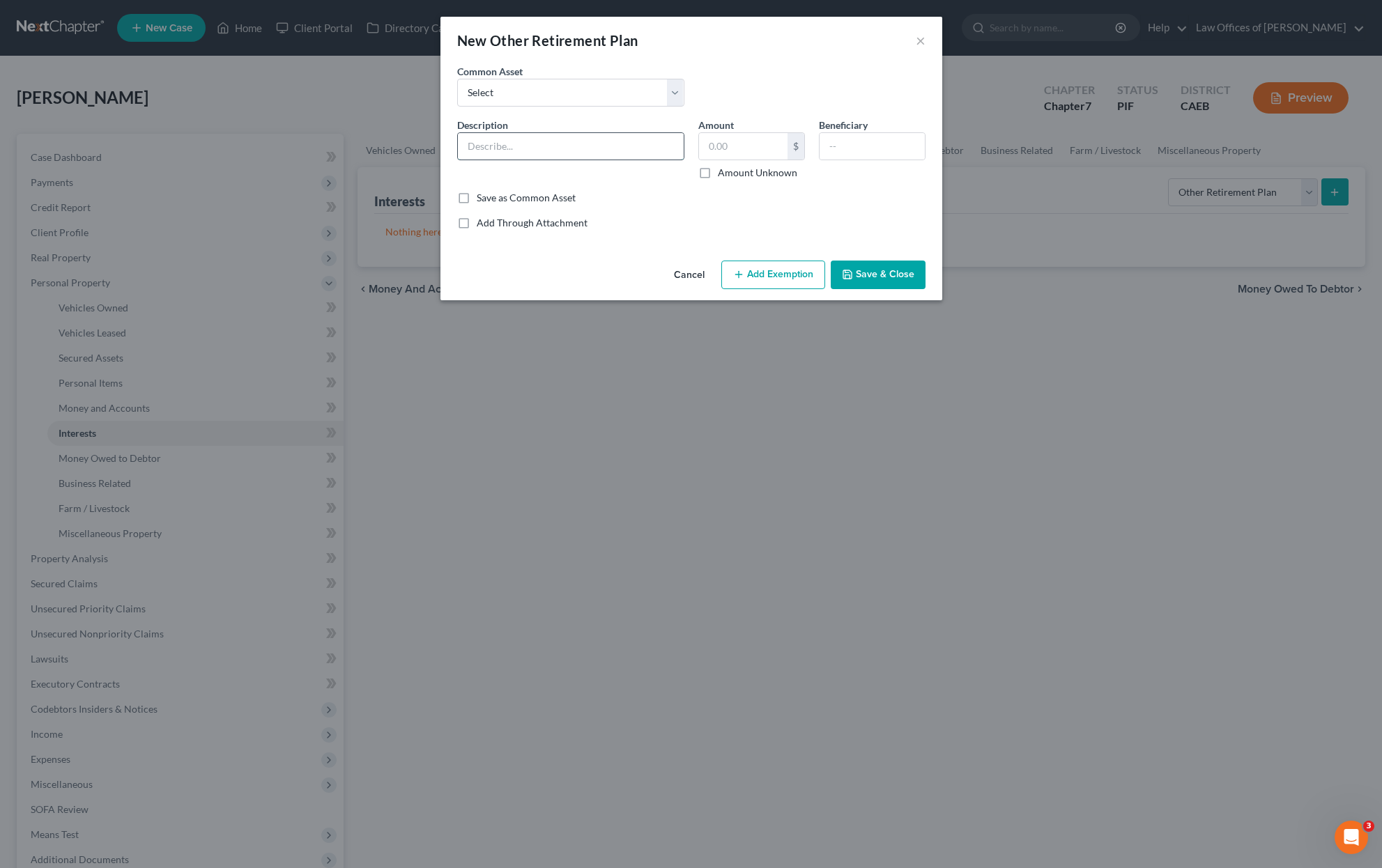
click at [529, 156] on input "text" at bounding box center [571, 146] width 226 height 26
type input "Retirement Plan @ STRS"
type input "45,800"
type input "Debtor"
click at [786, 276] on button "Add Exemption" at bounding box center [773, 275] width 104 height 29
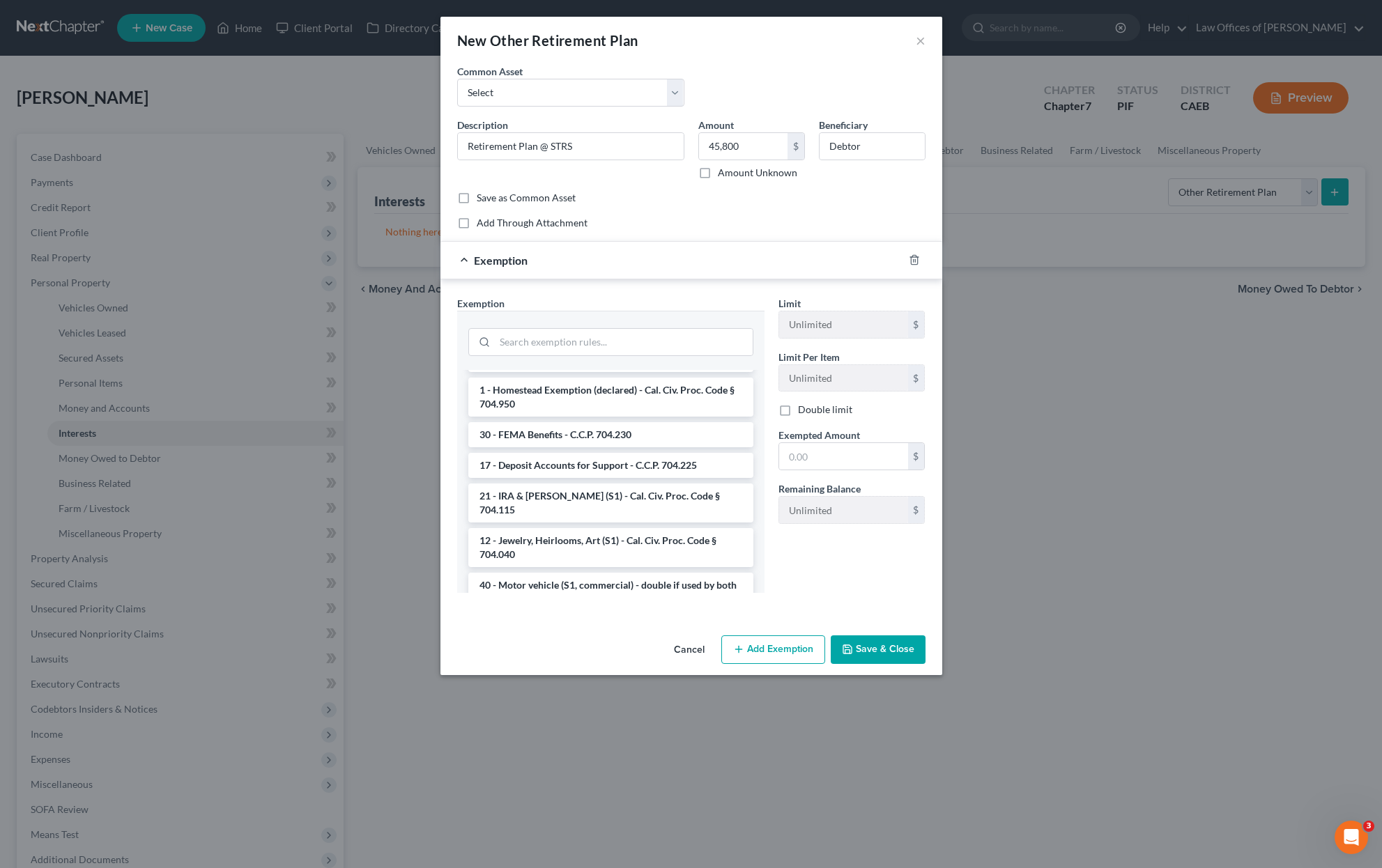
scroll to position [1714, 0]
click at [707, 510] on li "21 - IRA & Roth IRA (S1) - Cal. Civ. Proc. Code § 704.115" at bounding box center [610, 503] width 285 height 39
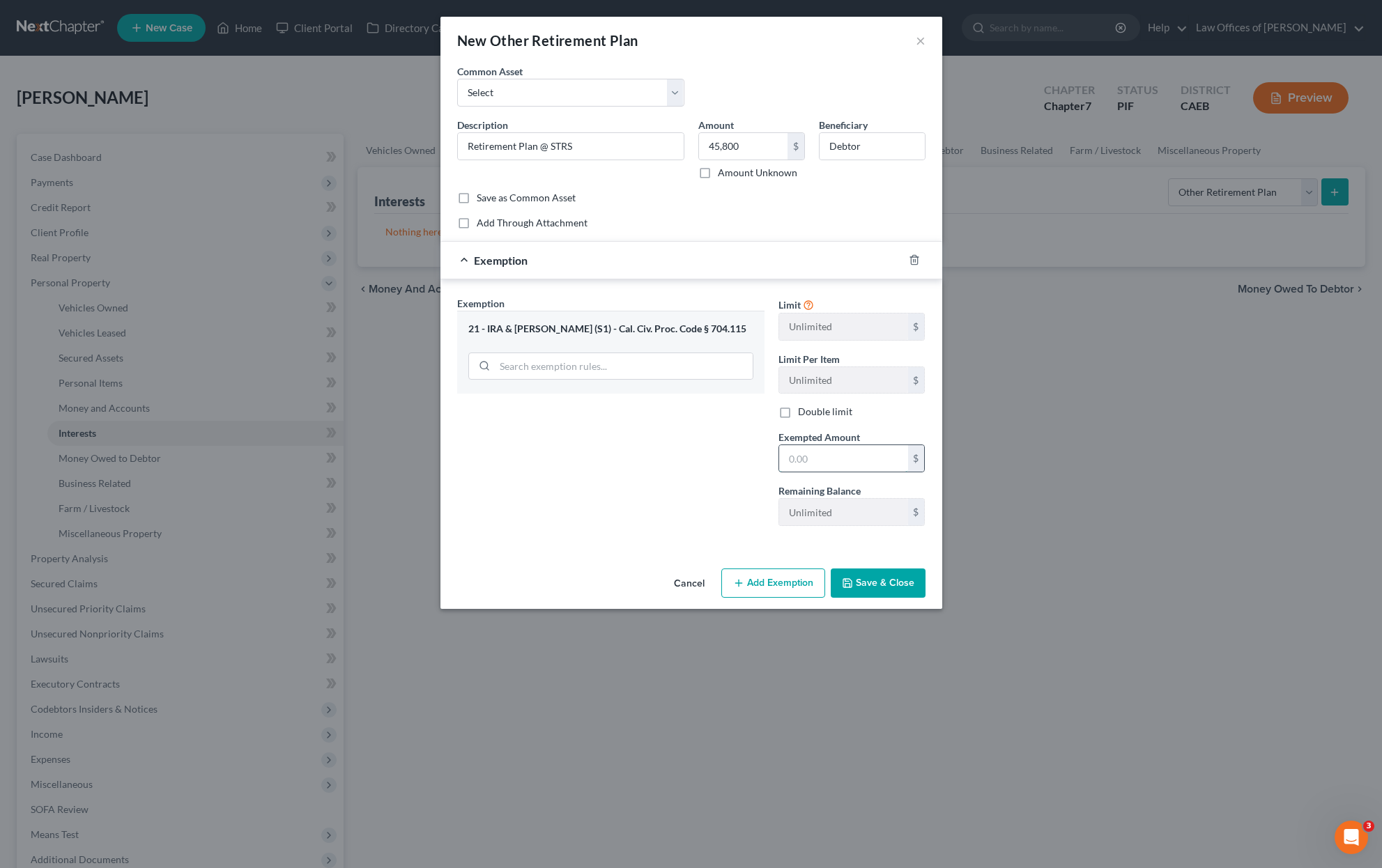
click at [830, 452] on input "text" at bounding box center [843, 458] width 129 height 26
type input "45,800"
click at [847, 586] on icon "button" at bounding box center [847, 583] width 11 height 11
